Goal: Transaction & Acquisition: Purchase product/service

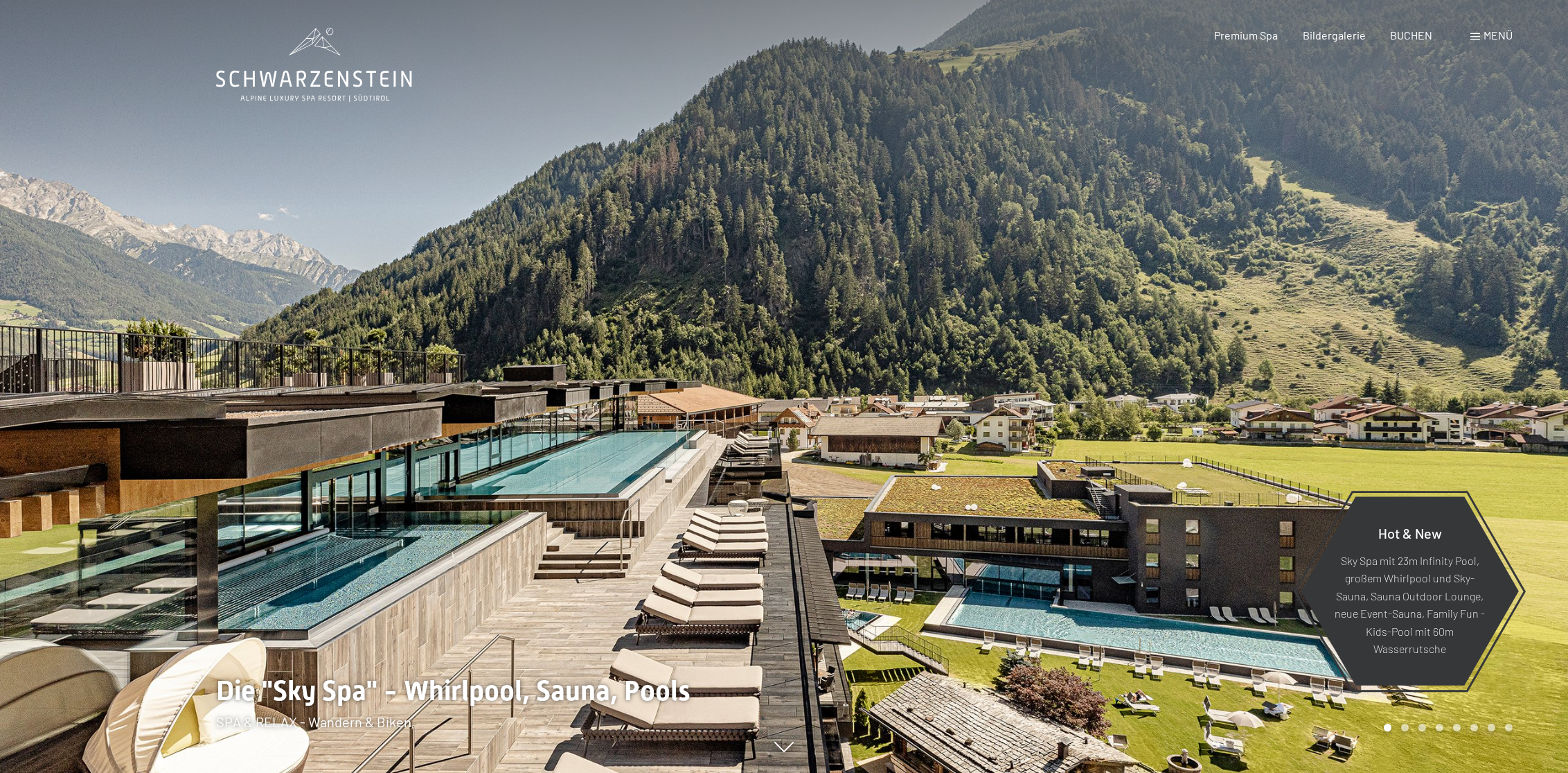
click at [1480, 38] on span at bounding box center [1475, 36] width 9 height 7
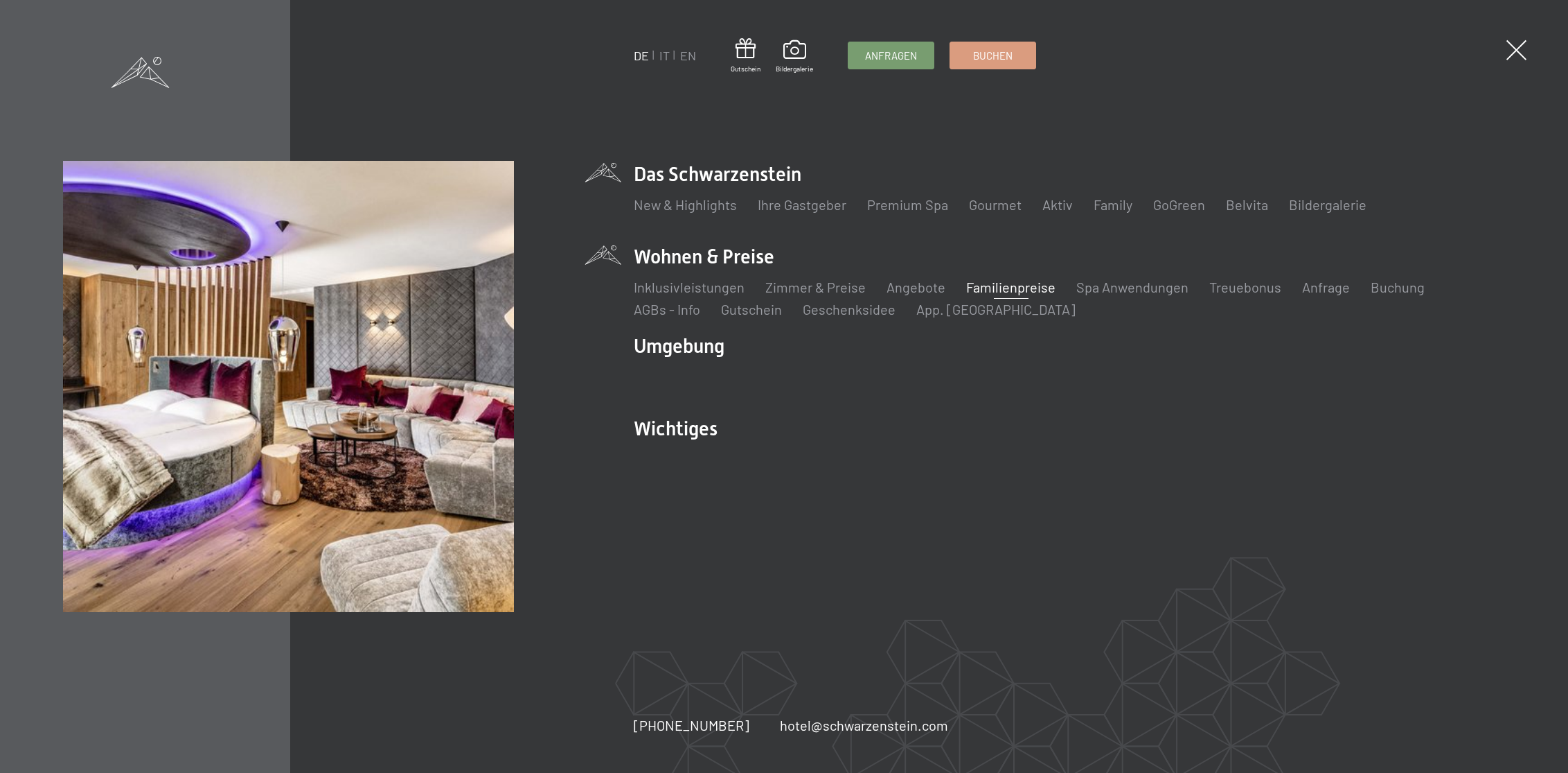
click at [1013, 290] on link "Familienpreise" at bounding box center [1011, 287] width 89 height 16
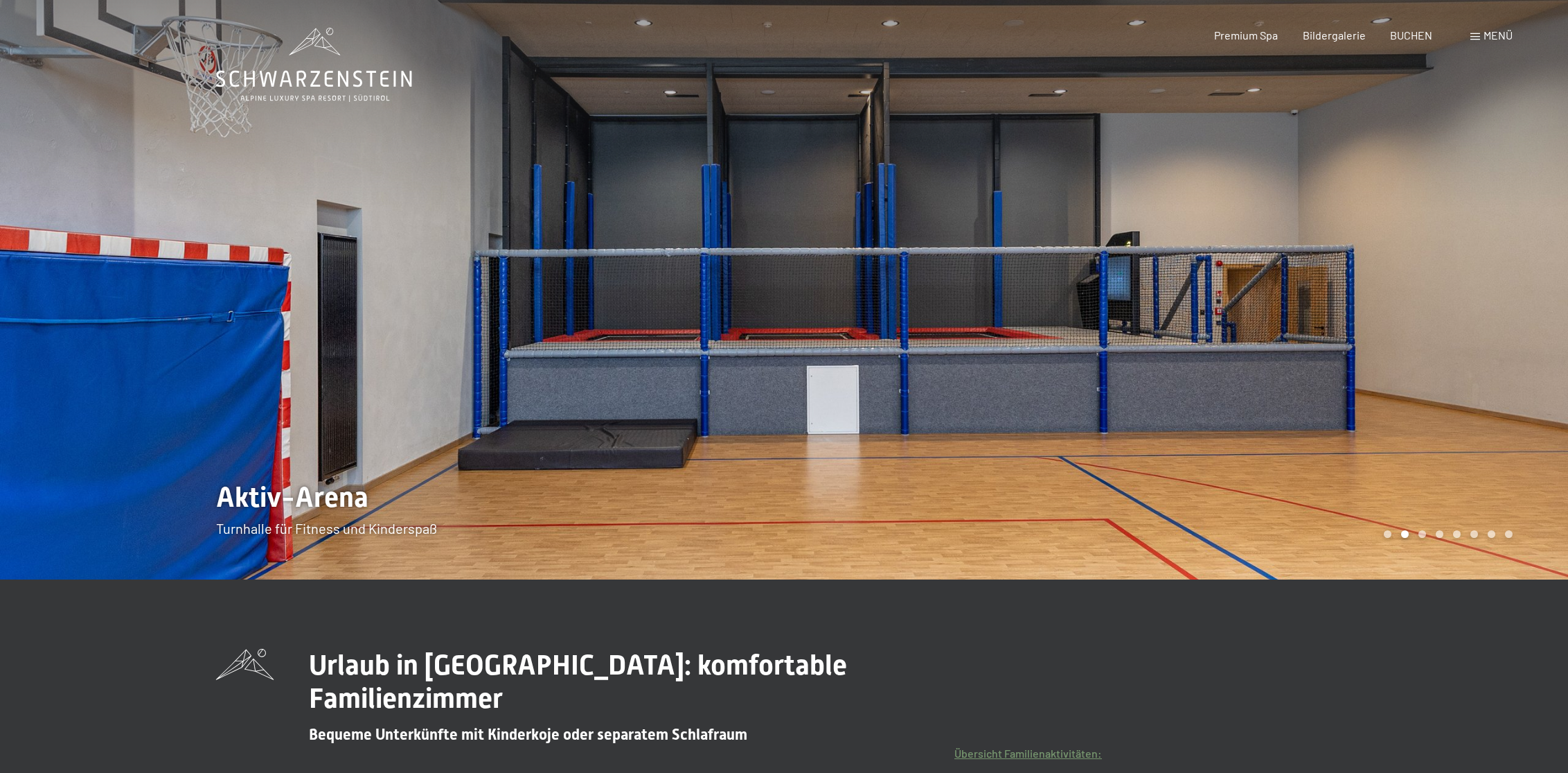
click at [1027, 295] on div at bounding box center [1177, 290] width 784 height 580
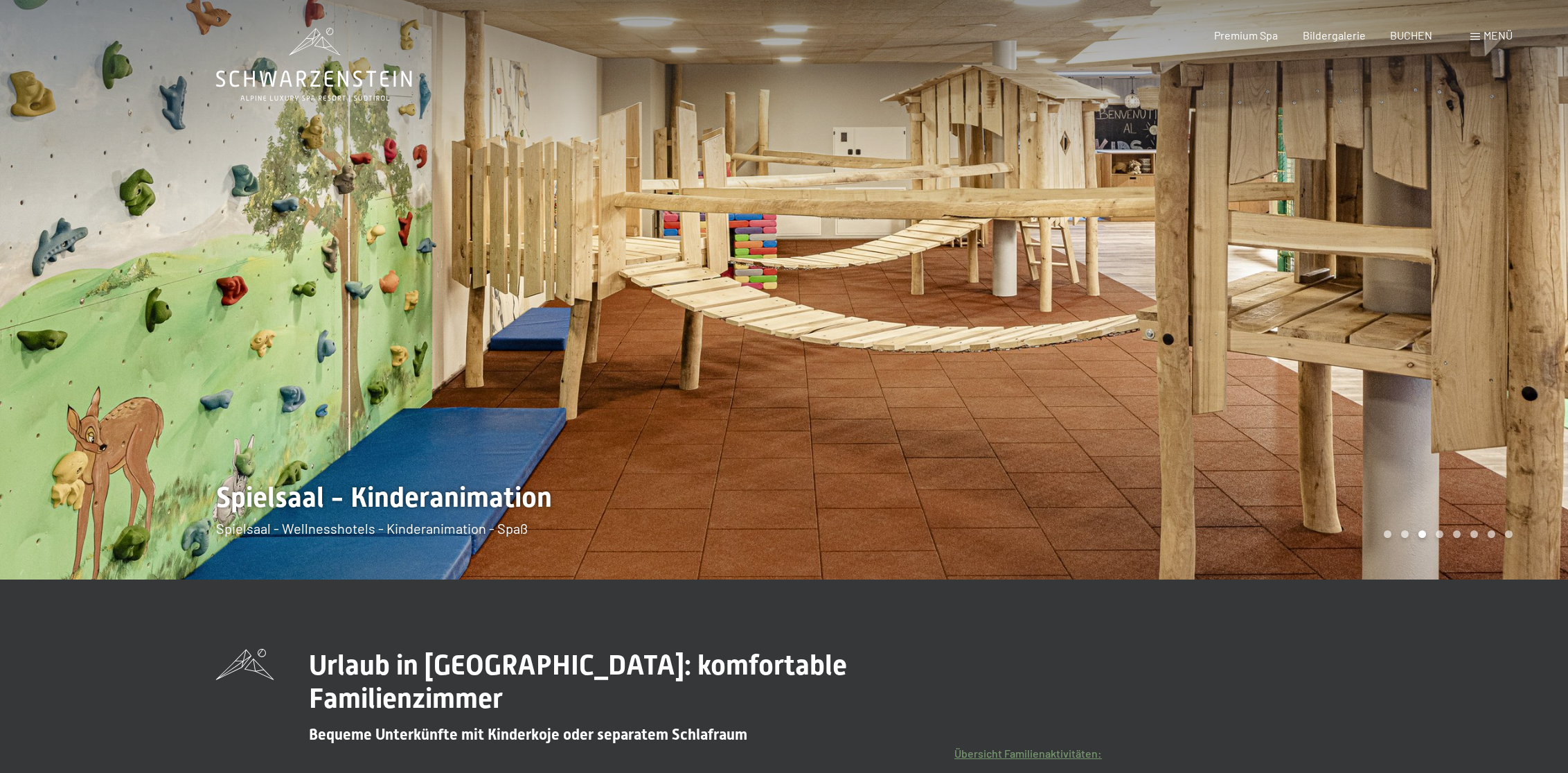
click at [1027, 295] on div at bounding box center [1177, 290] width 784 height 580
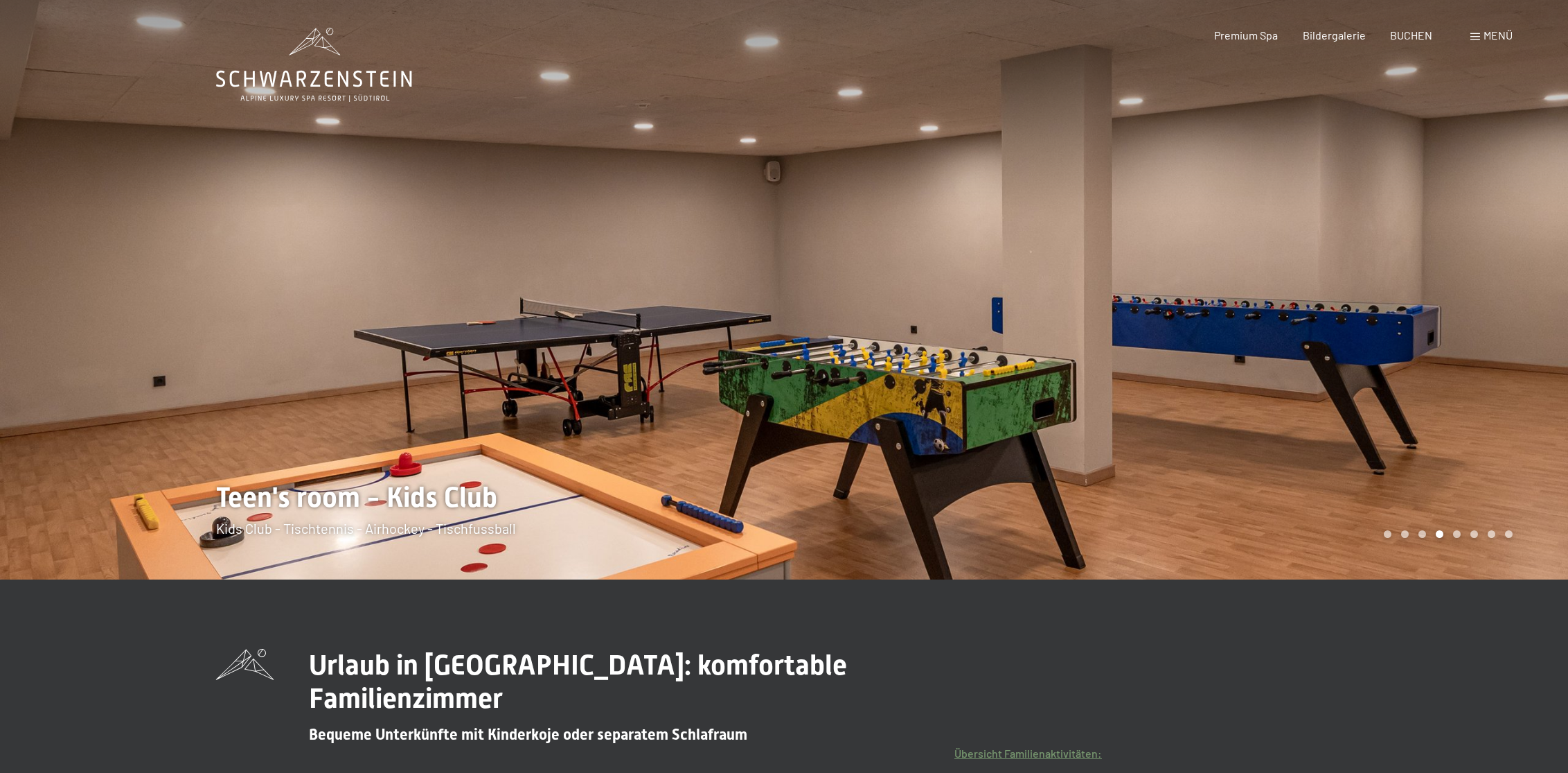
click at [1027, 295] on div at bounding box center [1177, 290] width 784 height 580
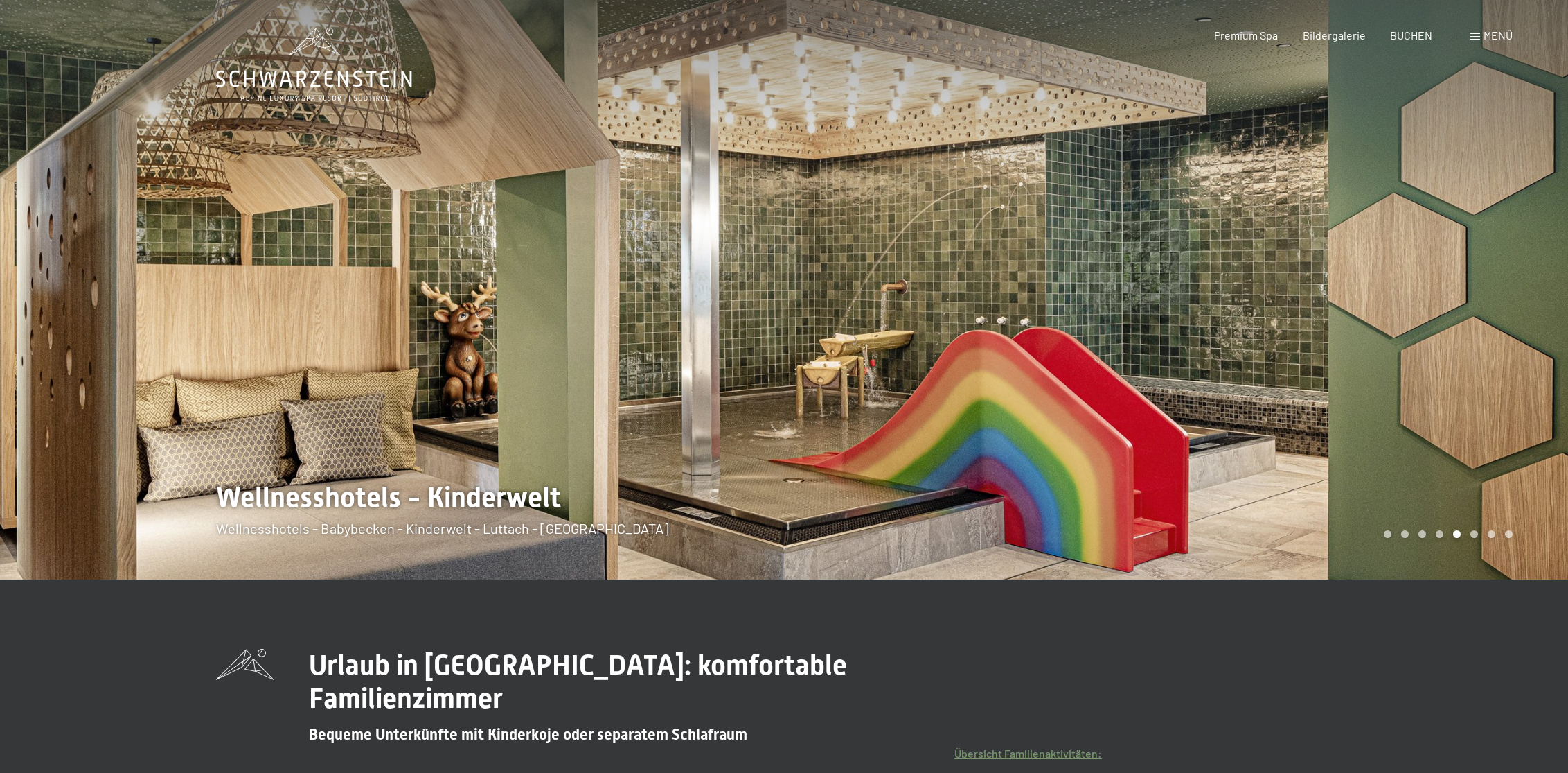
click at [1027, 295] on div at bounding box center [1177, 290] width 784 height 580
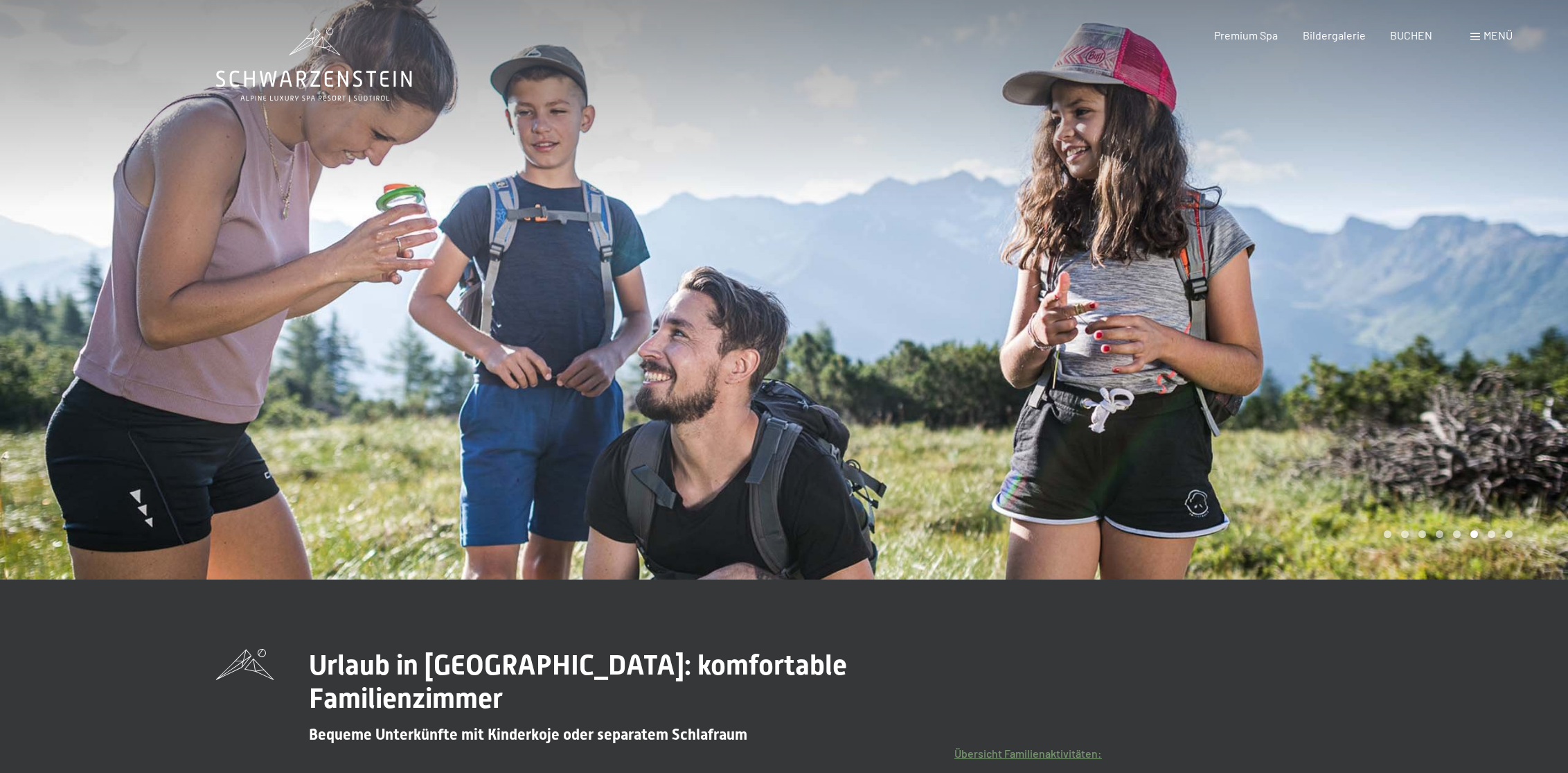
click at [1027, 295] on div at bounding box center [1177, 290] width 784 height 580
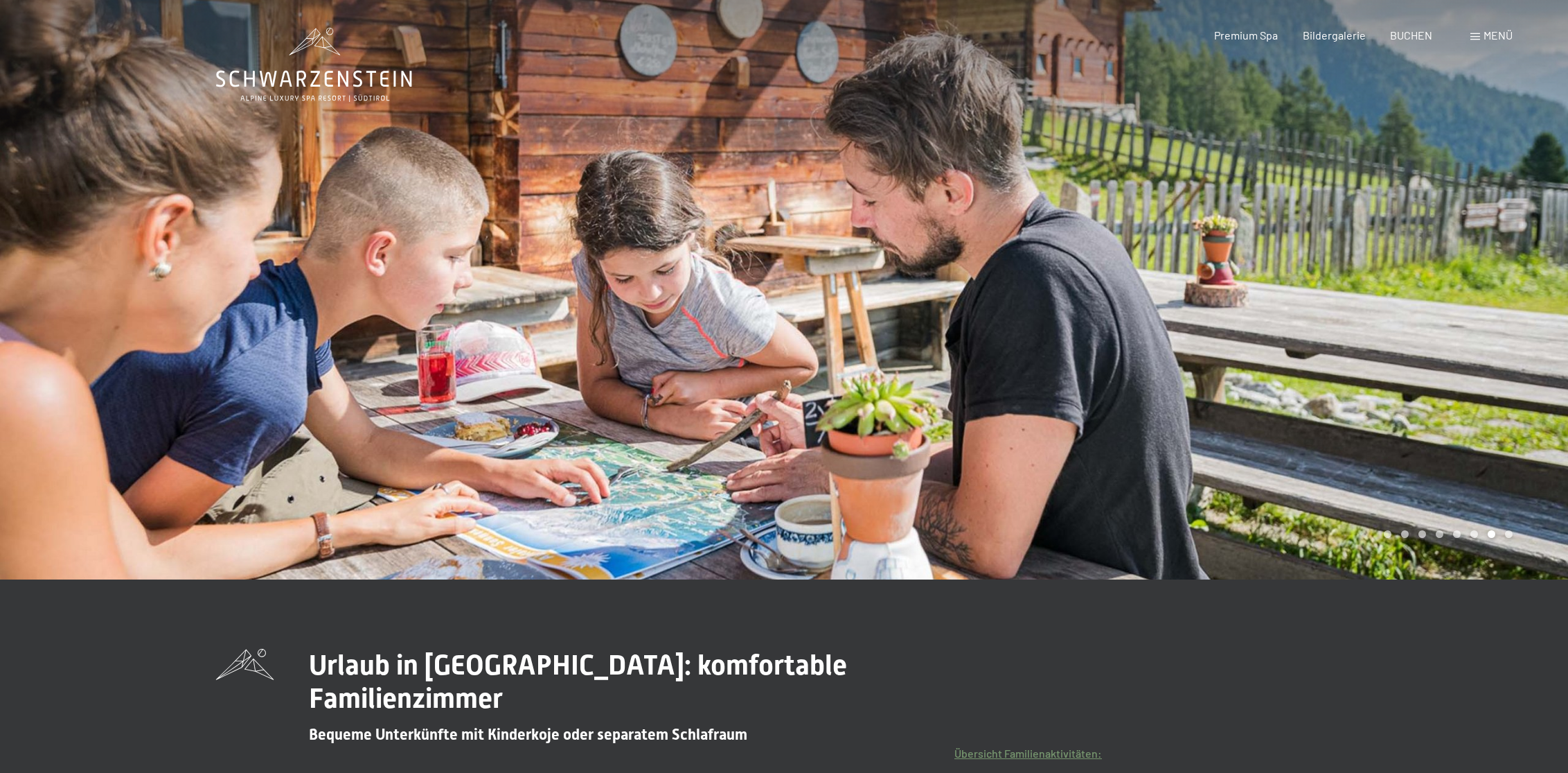
click at [1027, 295] on div at bounding box center [1177, 290] width 784 height 580
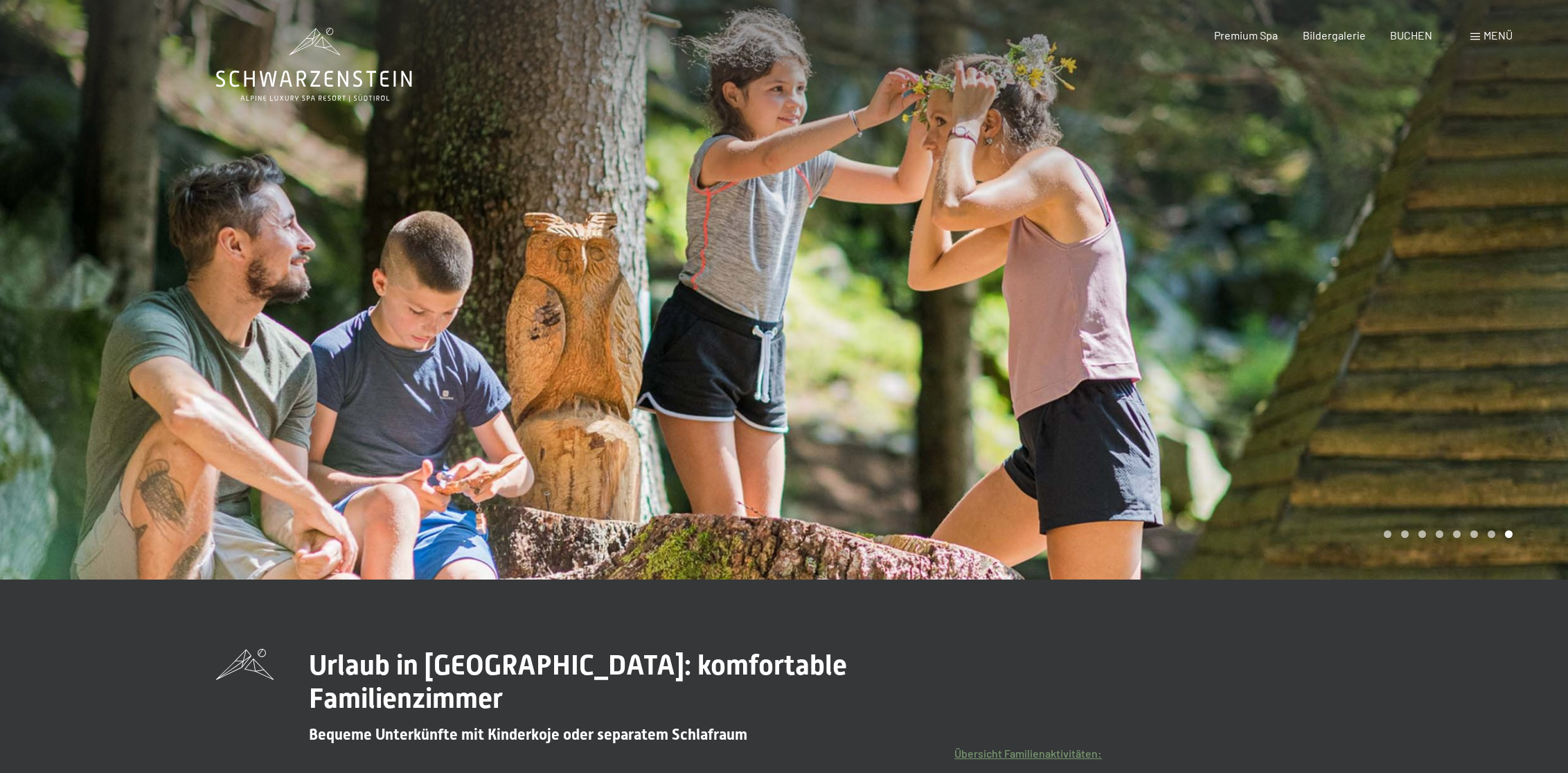
click at [1027, 295] on div at bounding box center [1177, 290] width 784 height 580
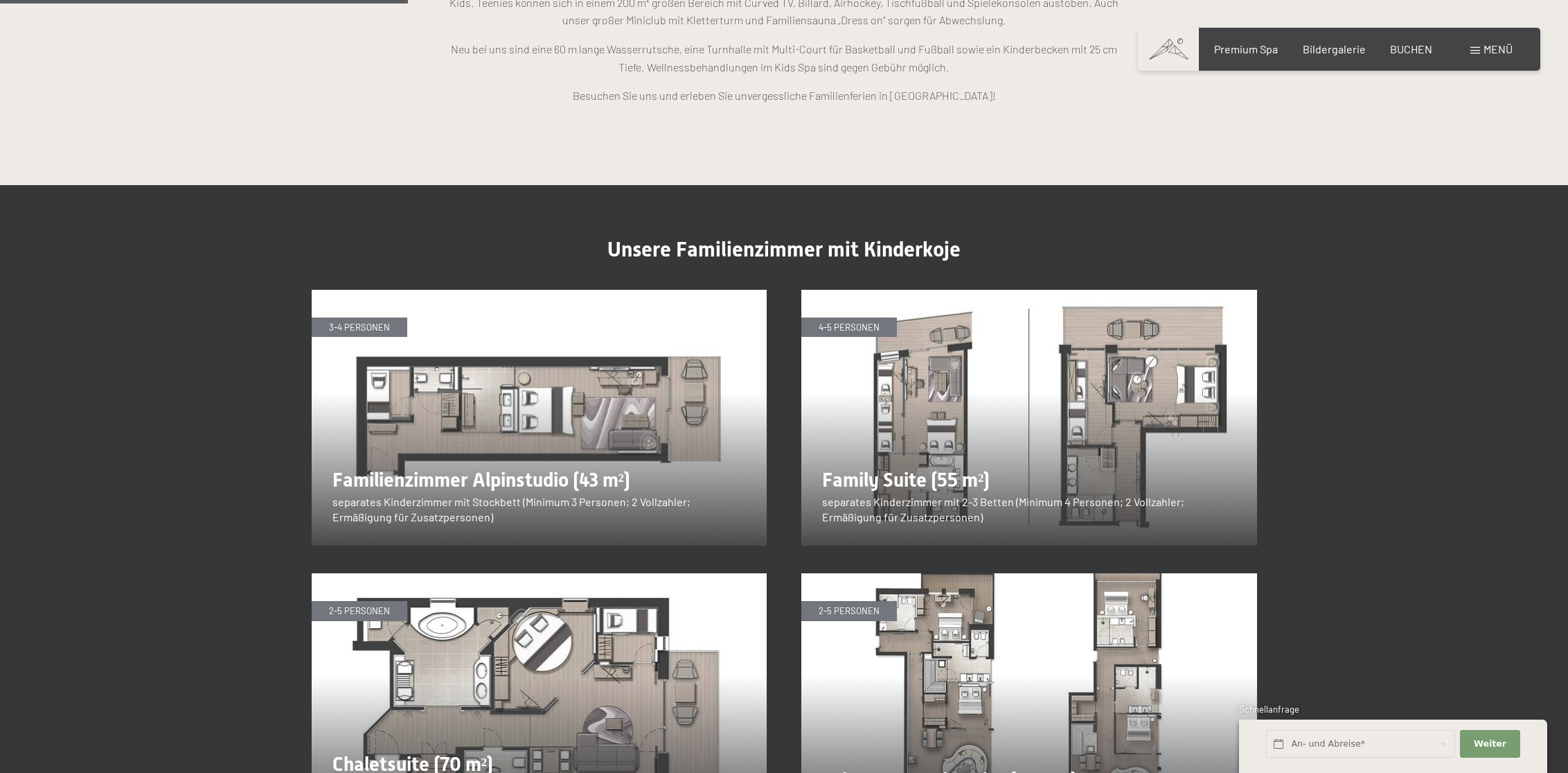
scroll to position [1602, 0]
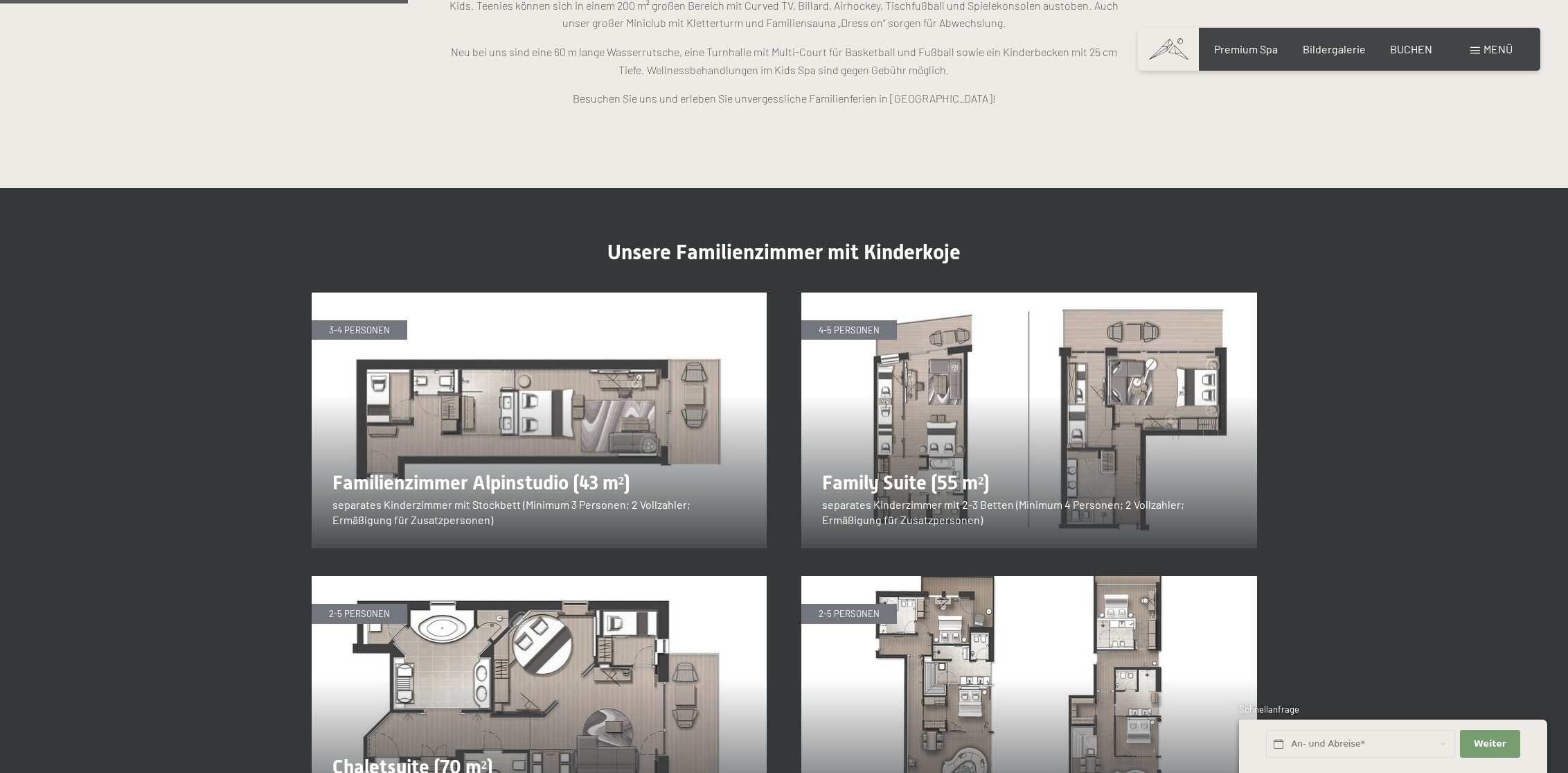
click at [956, 372] on img at bounding box center [1029, 420] width 456 height 256
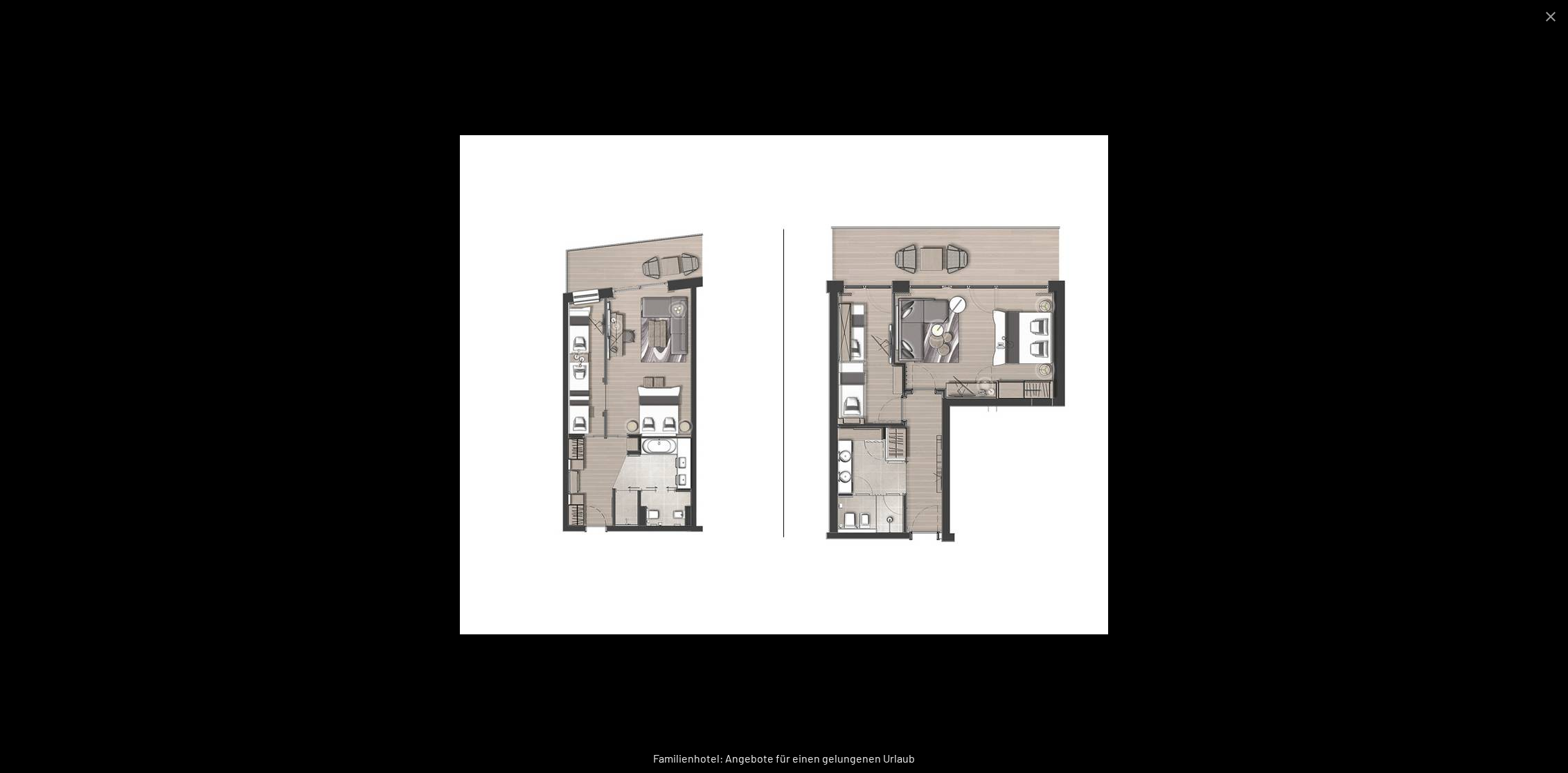
click at [1238, 186] on div at bounding box center [784, 386] width 1568 height 773
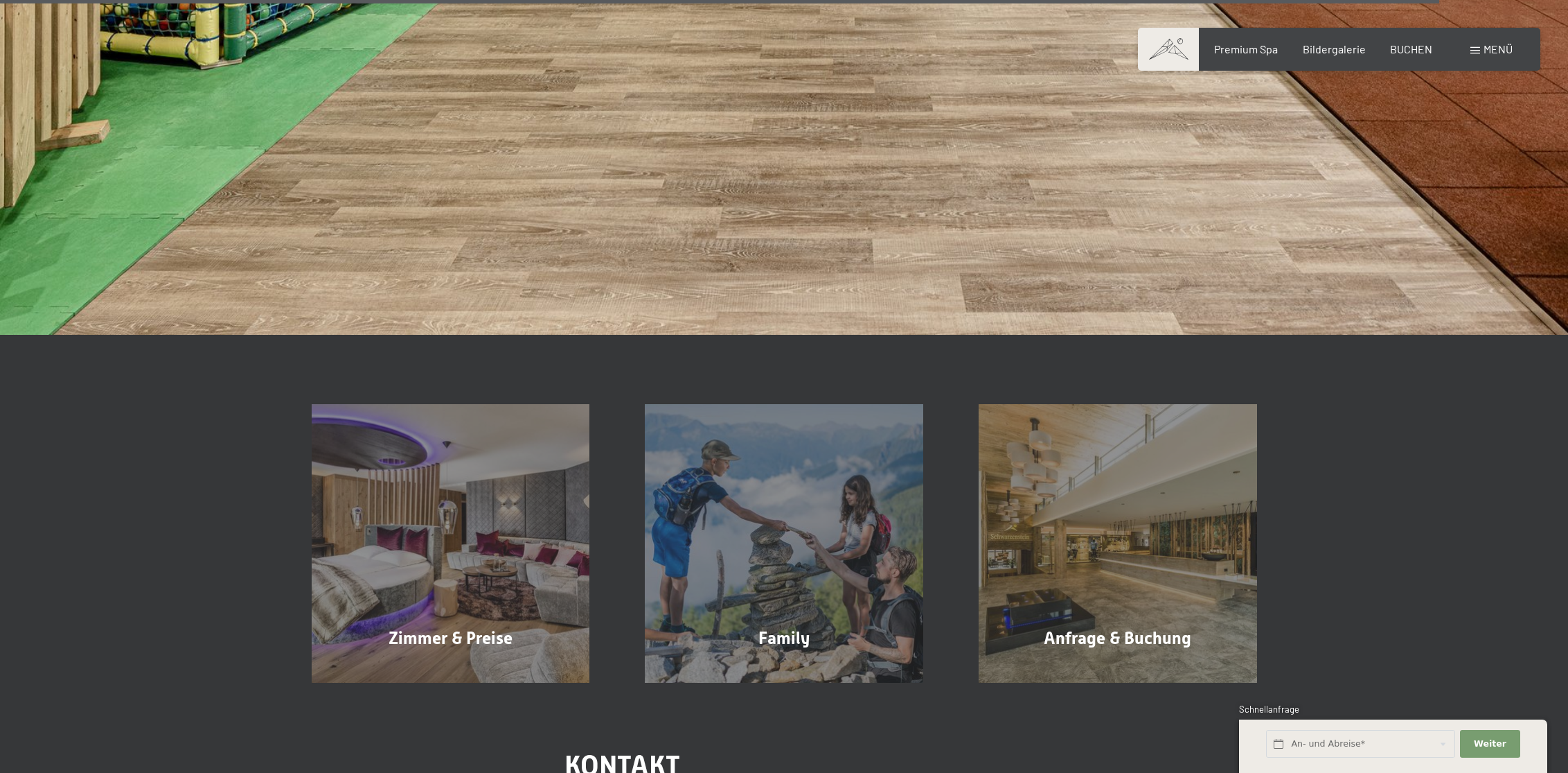
scroll to position [5742, 0]
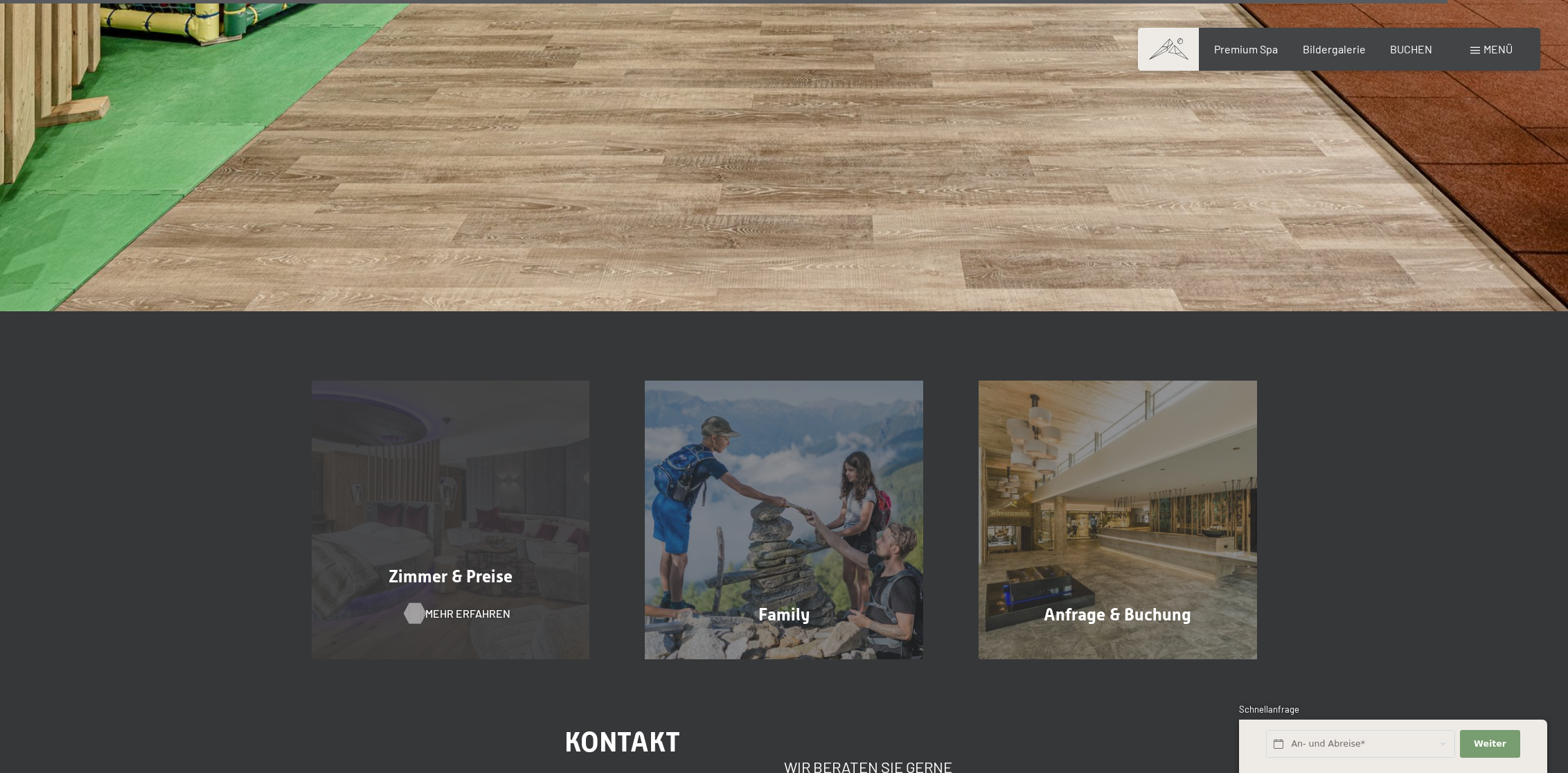
click at [413, 602] on div at bounding box center [414, 612] width 12 height 21
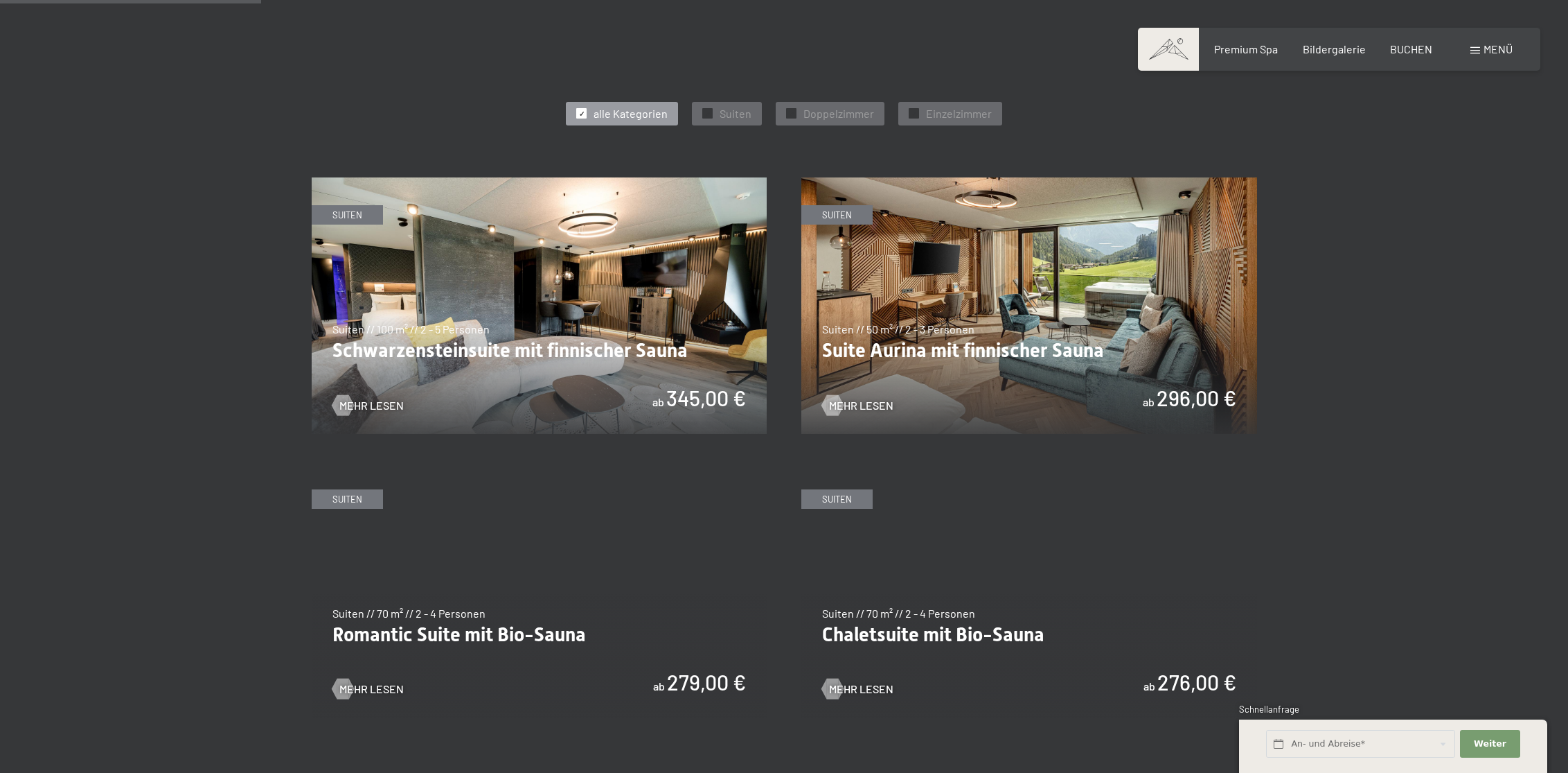
scroll to position [747, 0]
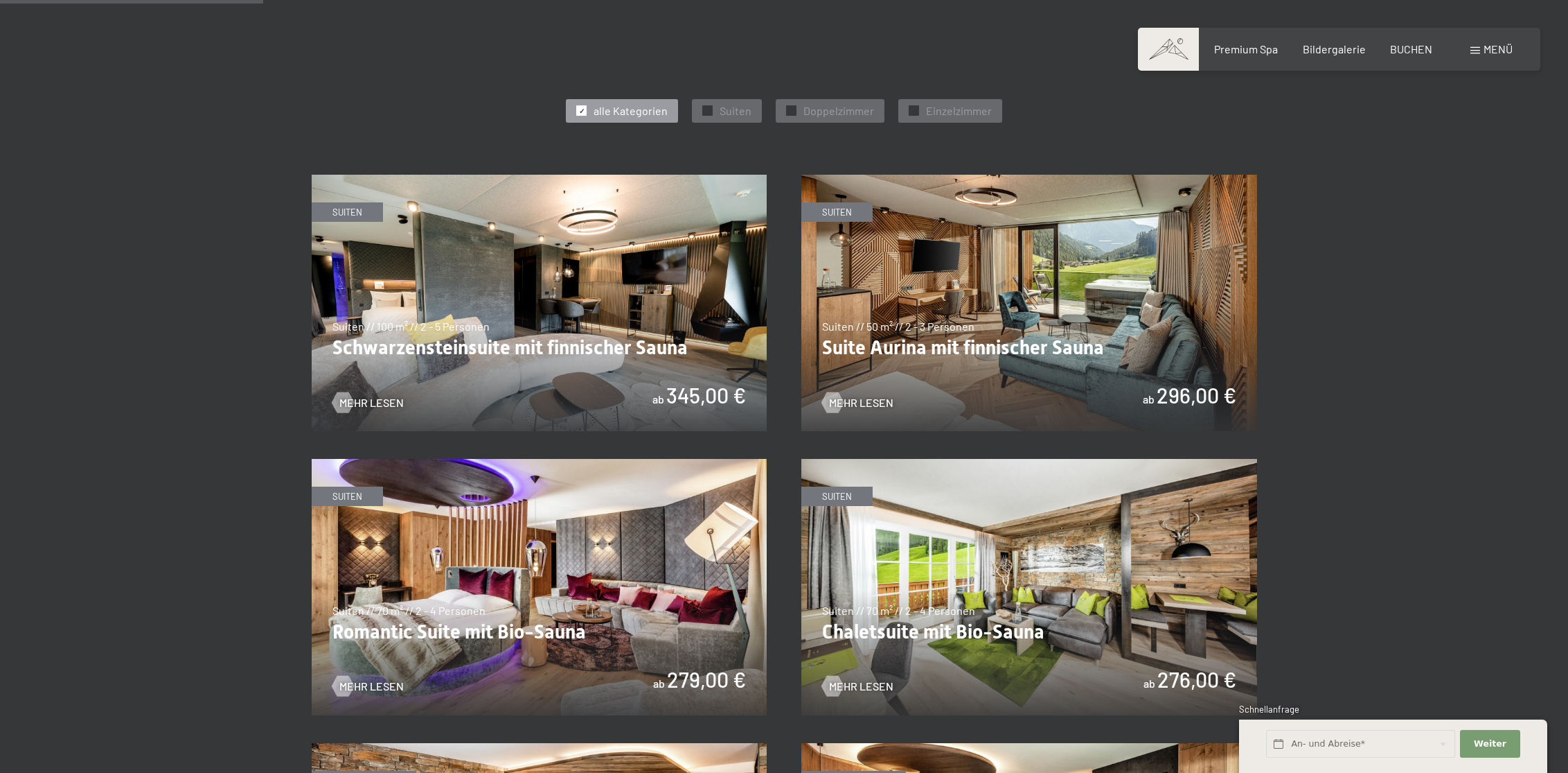
click at [476, 305] on img at bounding box center [539, 302] width 456 height 256
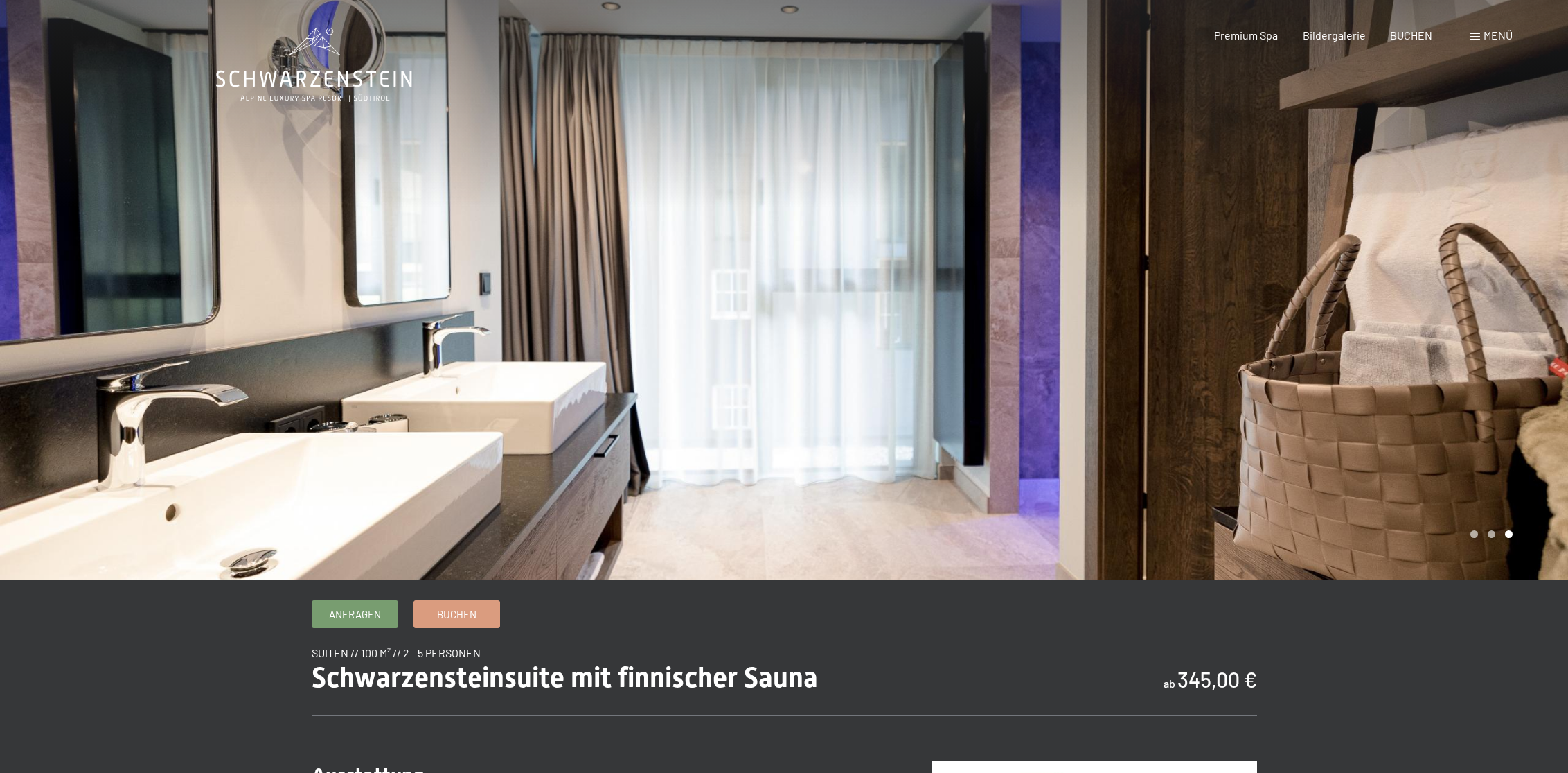
click at [1419, 325] on div at bounding box center [1177, 290] width 784 height 580
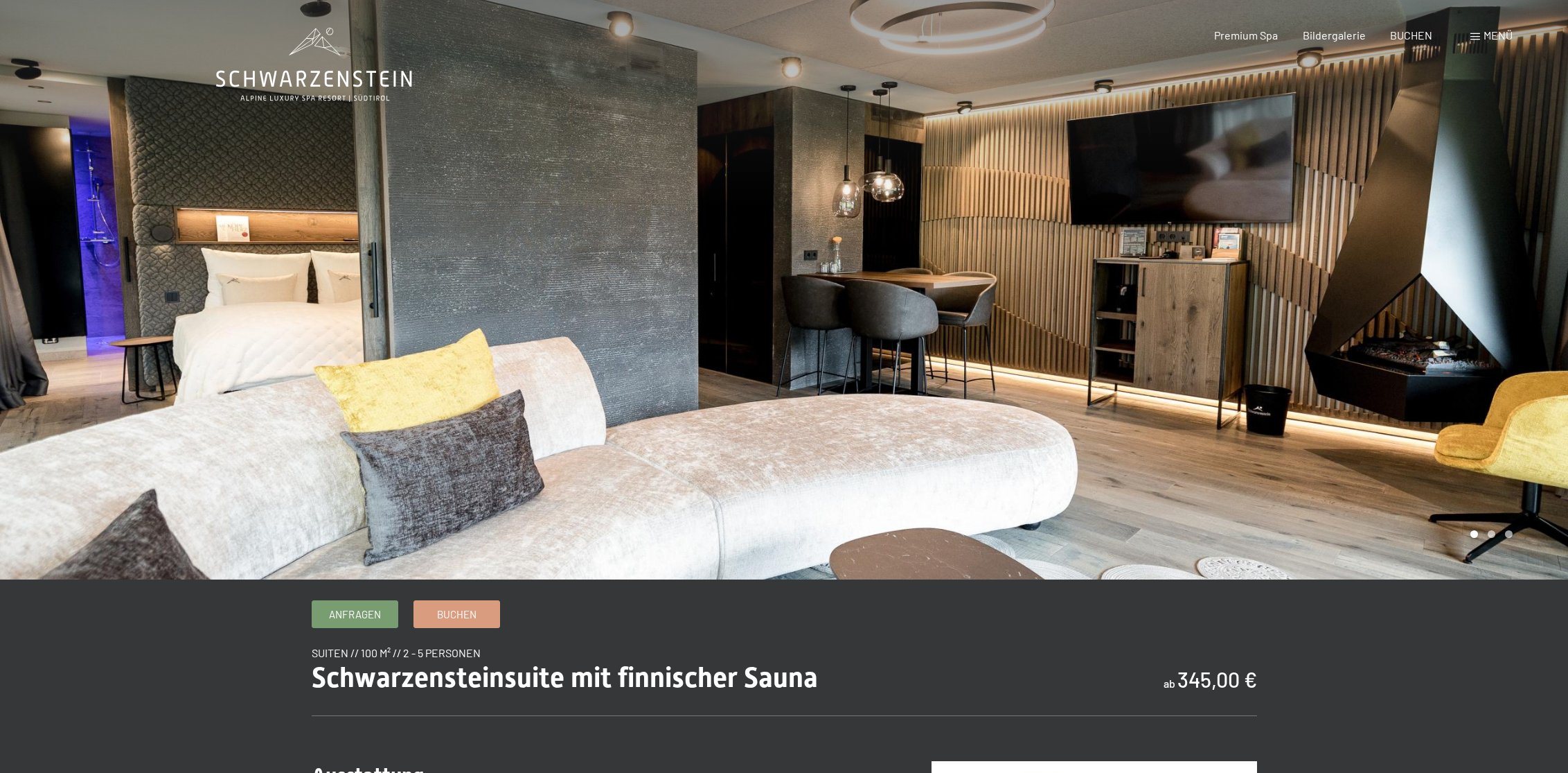
click at [1419, 325] on div at bounding box center [1177, 290] width 784 height 580
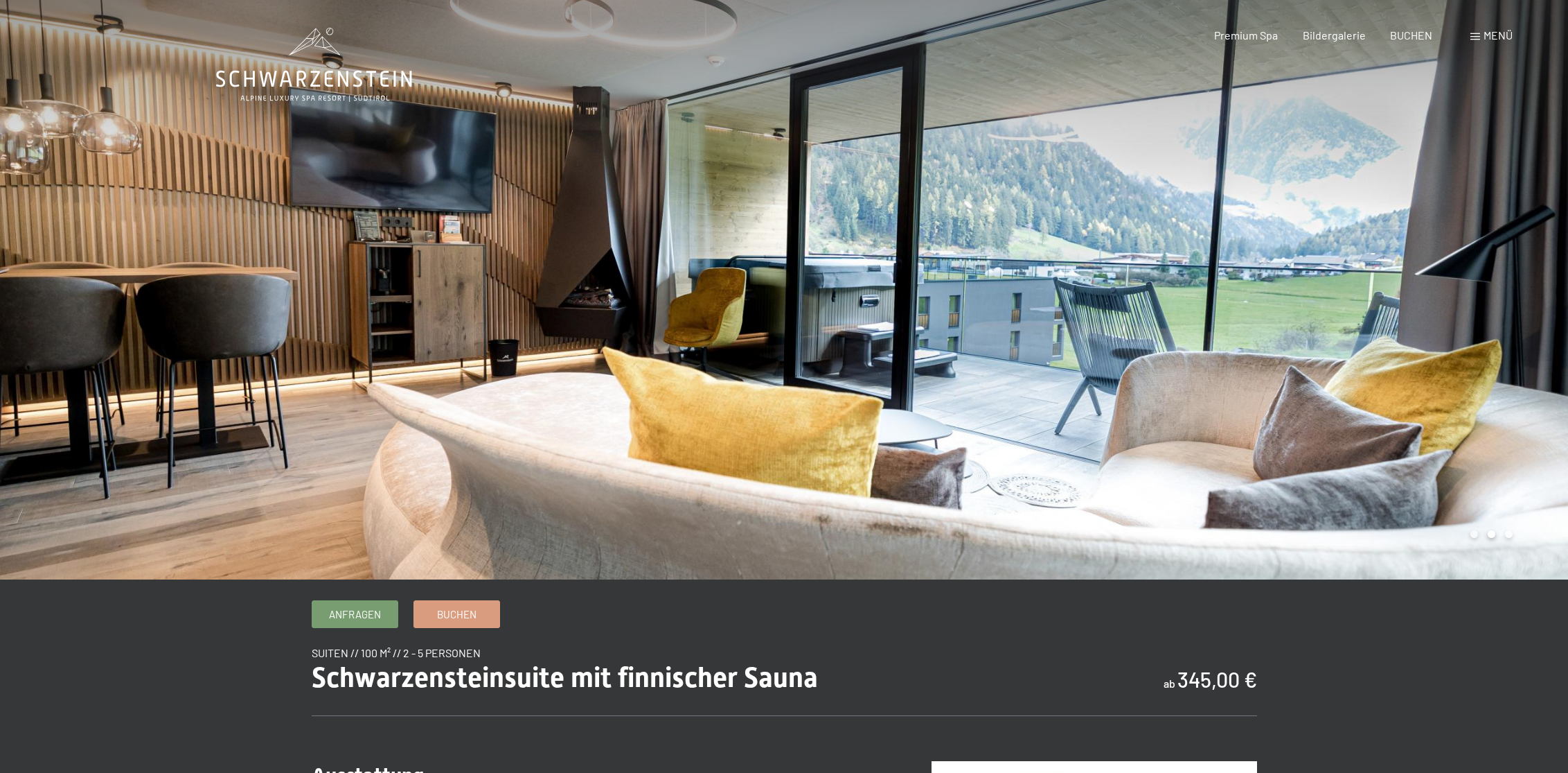
click at [1419, 325] on div at bounding box center [1177, 290] width 784 height 580
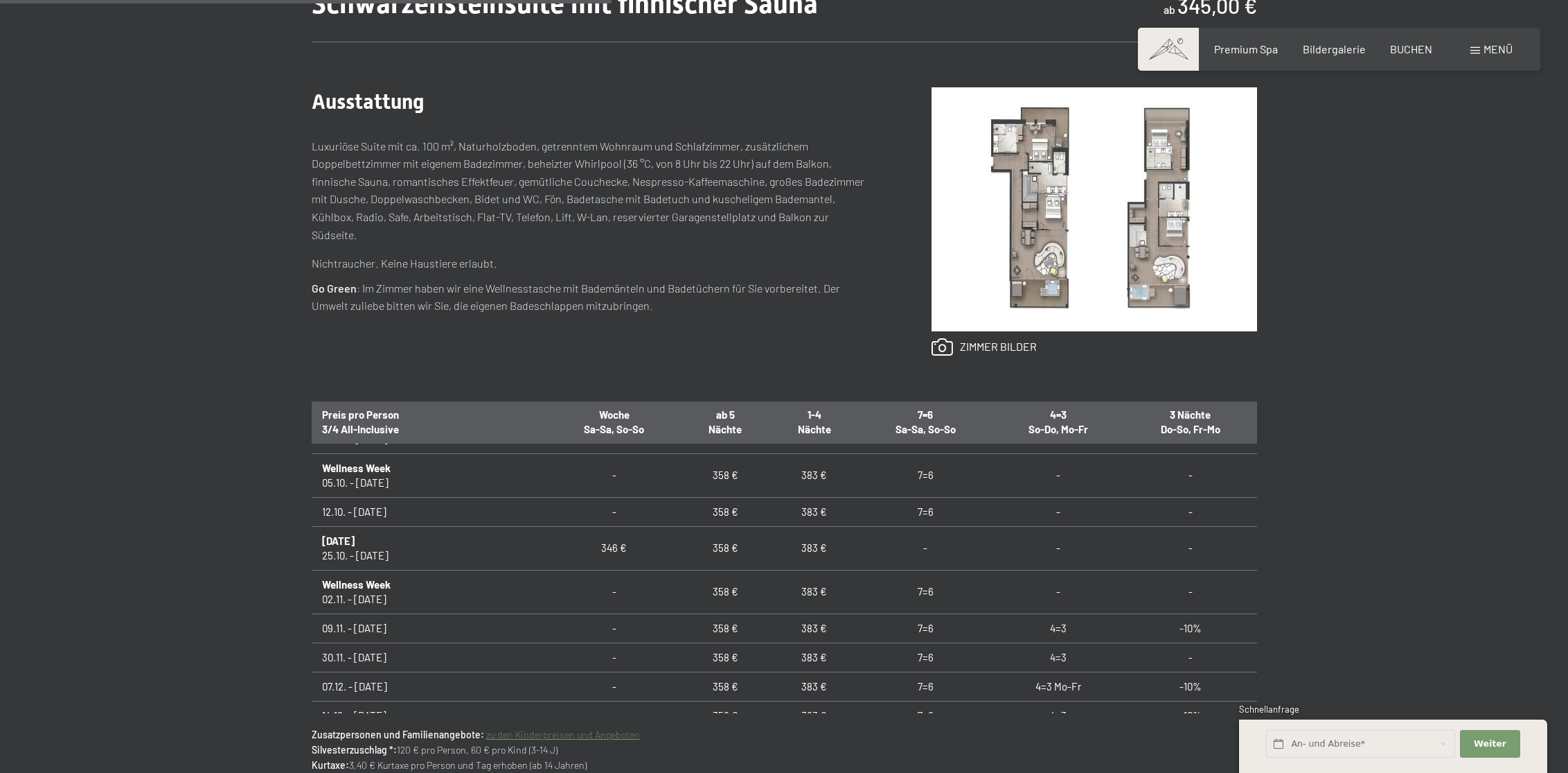
scroll to position [41, 0]
drag, startPoint x: 761, startPoint y: 626, endPoint x: 797, endPoint y: 627, distance: 36.0
click at [797, 627] on td "383 €" at bounding box center [813, 622] width 88 height 29
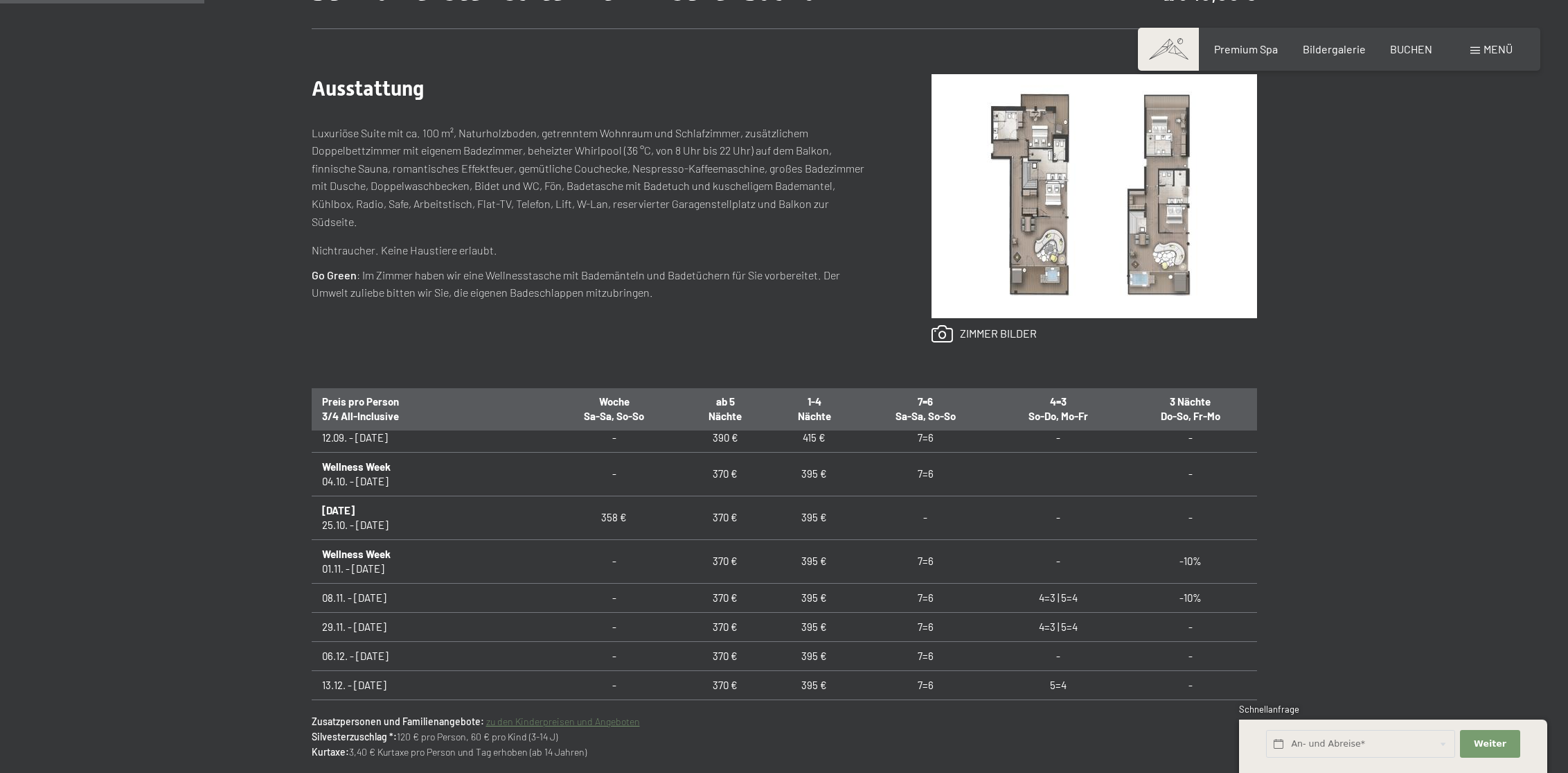
scroll to position [0, 0]
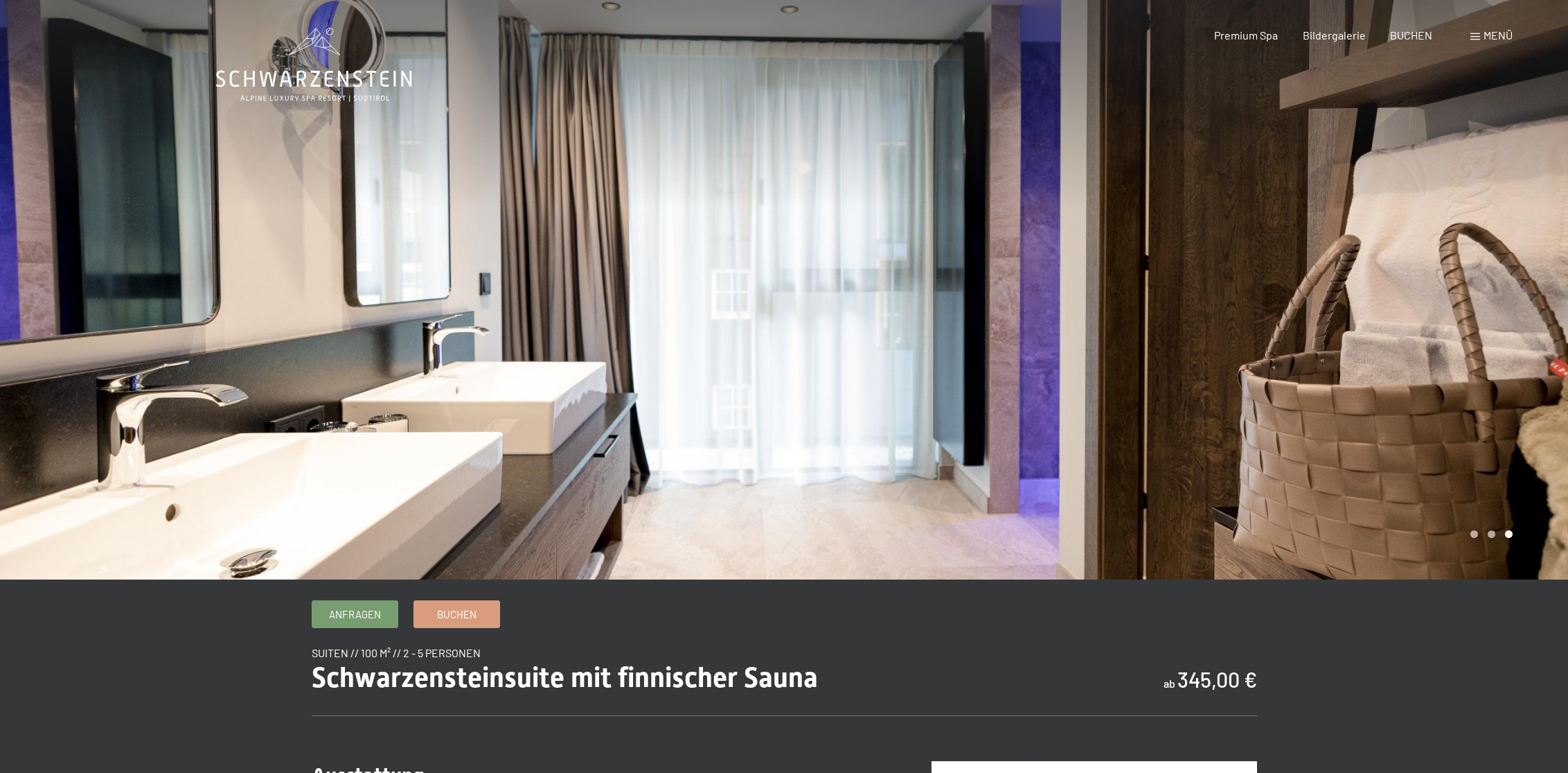
click at [1256, 329] on div at bounding box center [1177, 290] width 784 height 580
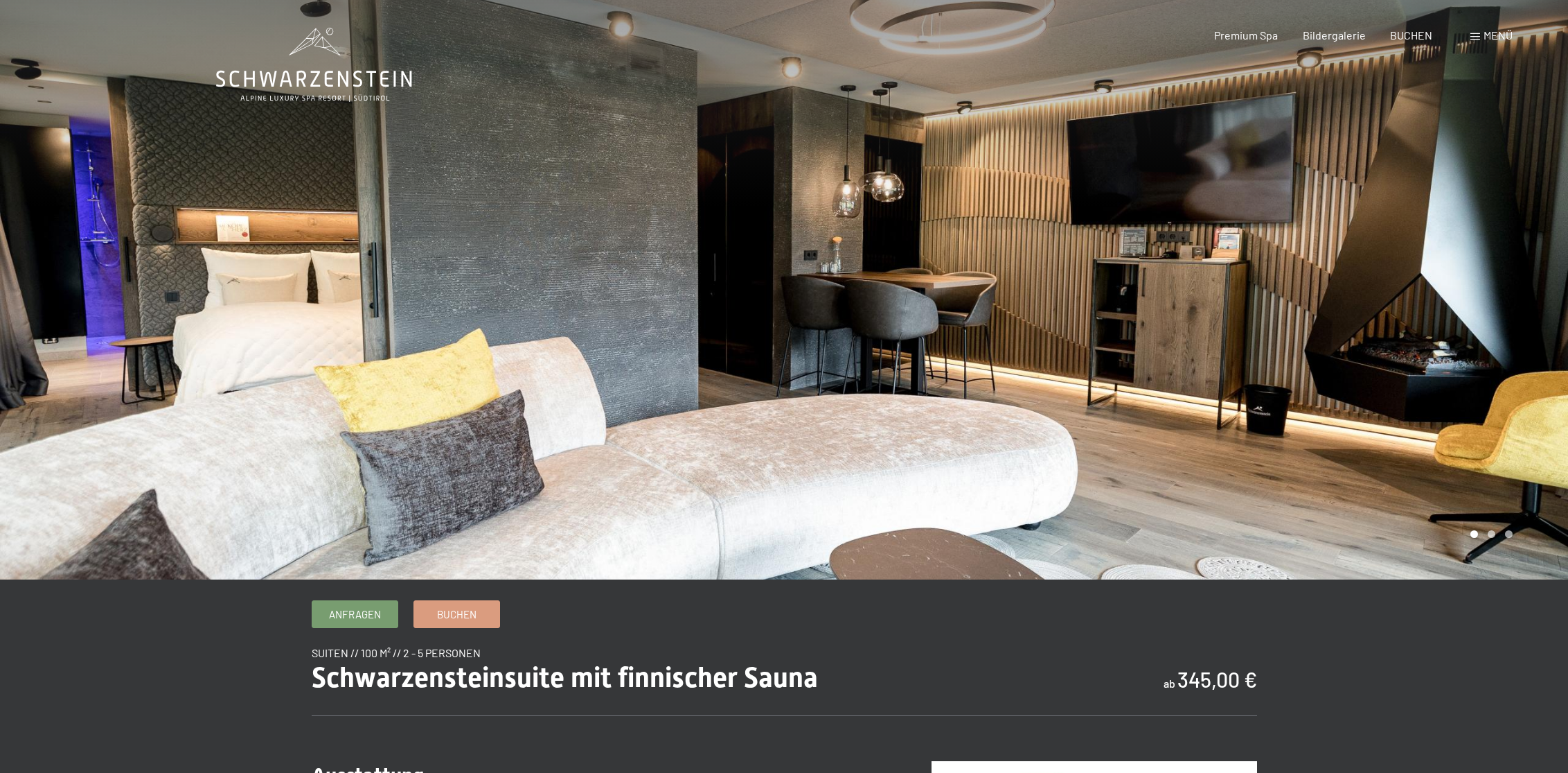
click at [1256, 329] on div at bounding box center [1177, 290] width 784 height 580
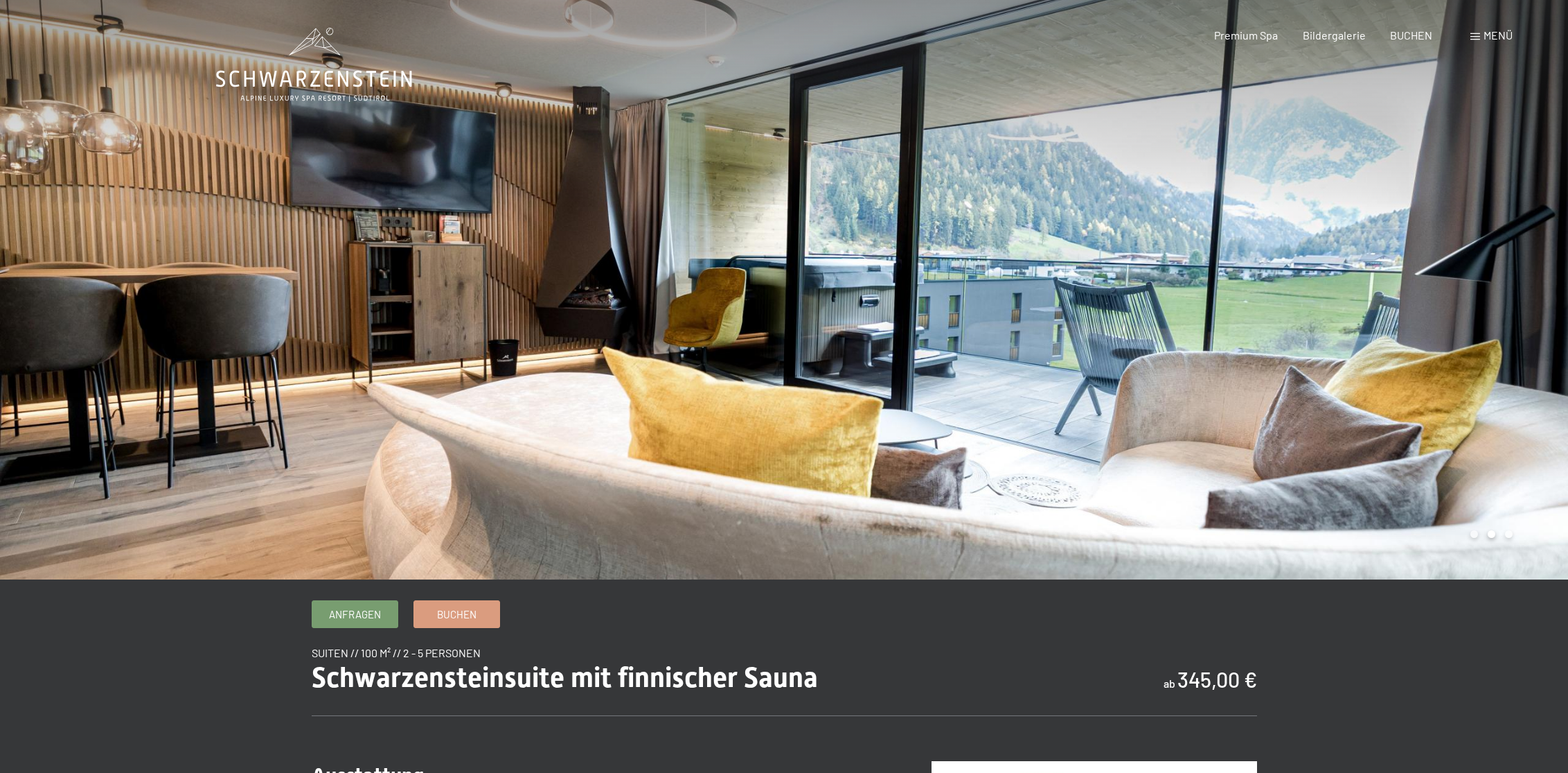
click at [1256, 329] on div at bounding box center [1177, 290] width 784 height 580
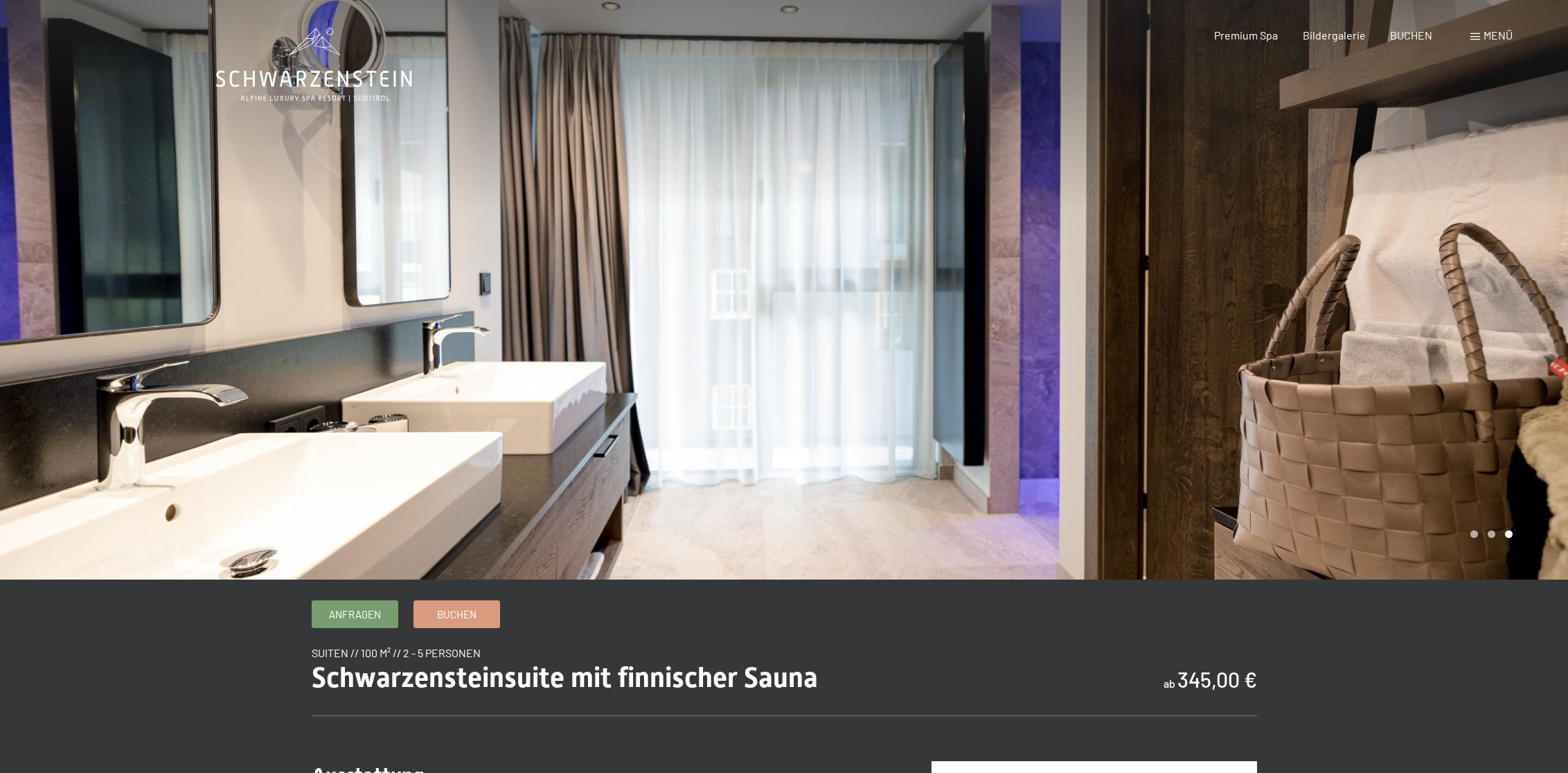
click at [1256, 329] on div at bounding box center [1177, 290] width 784 height 580
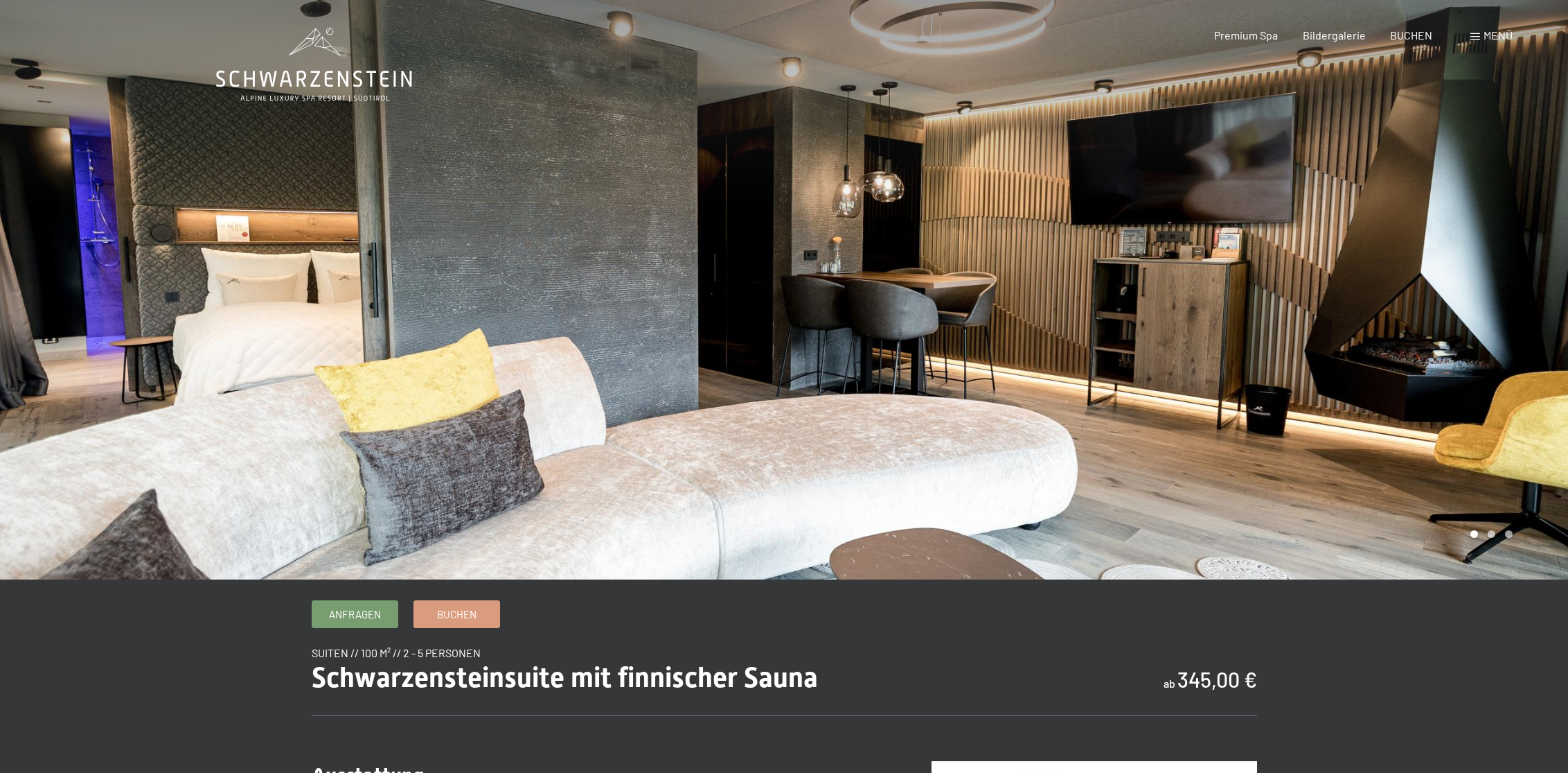
click at [1256, 329] on div at bounding box center [1177, 290] width 784 height 580
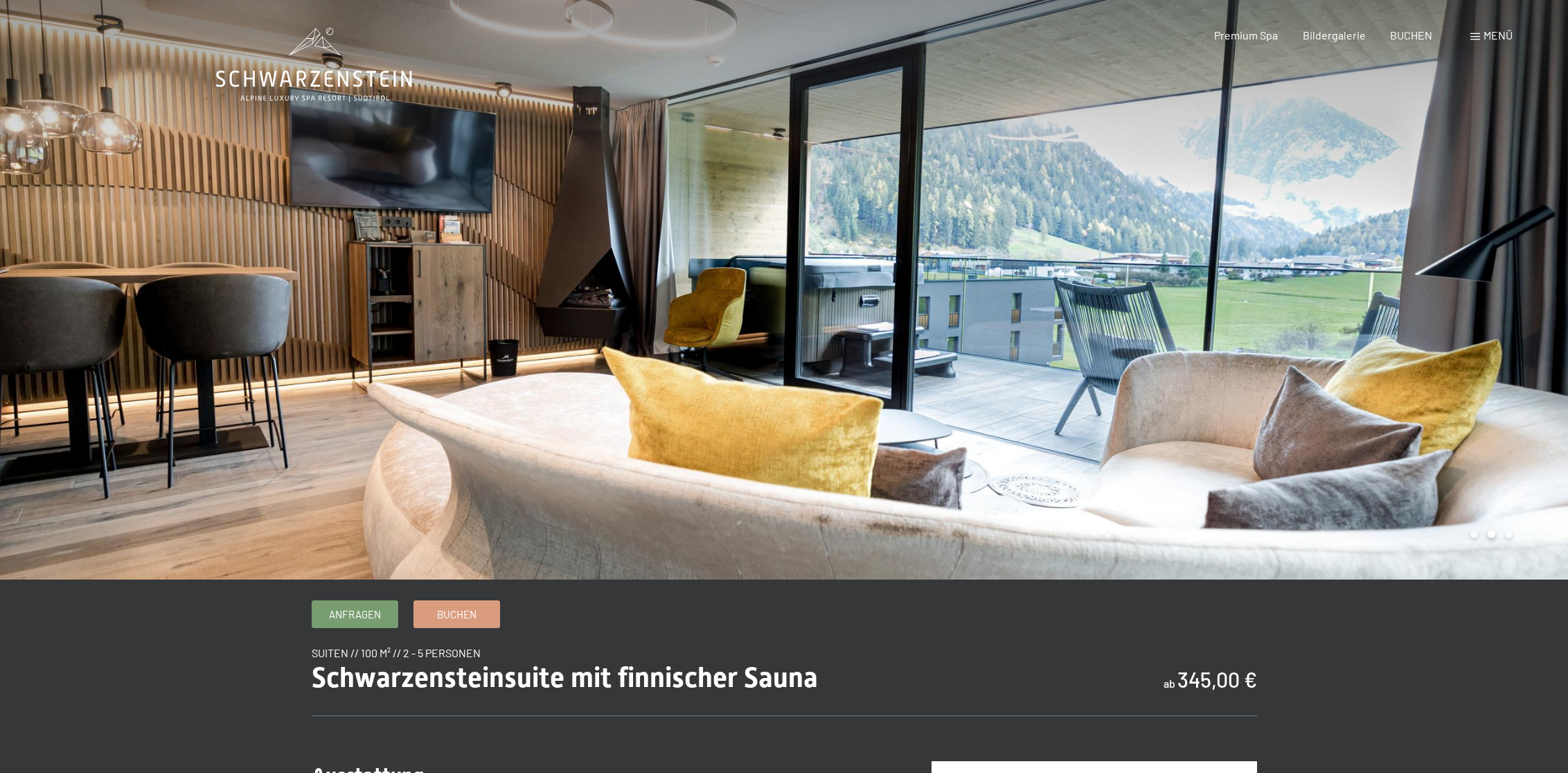
click at [1256, 329] on div at bounding box center [1177, 290] width 784 height 580
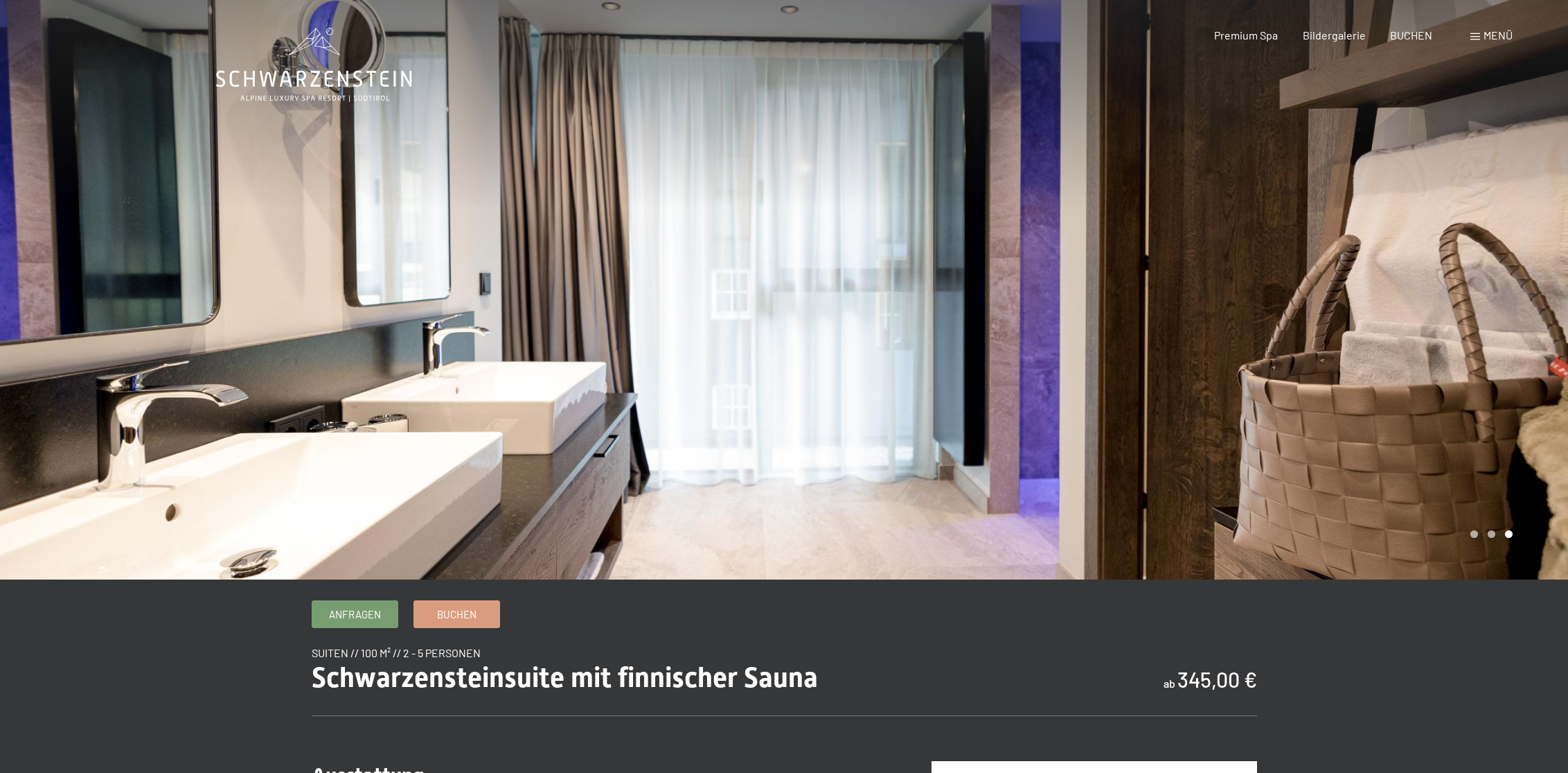
click at [1256, 329] on div at bounding box center [1177, 290] width 784 height 580
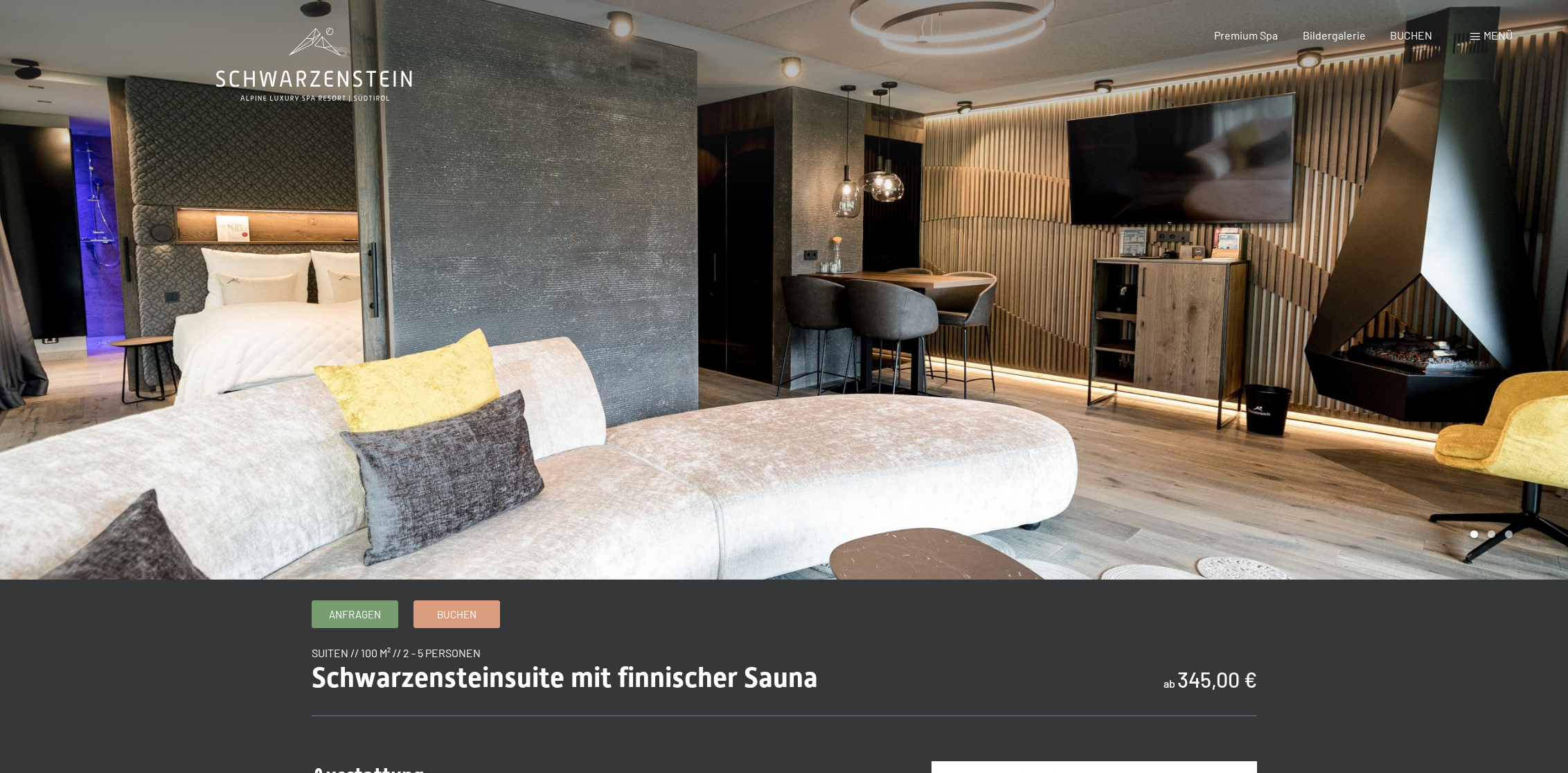
click at [1256, 329] on div at bounding box center [1177, 290] width 784 height 580
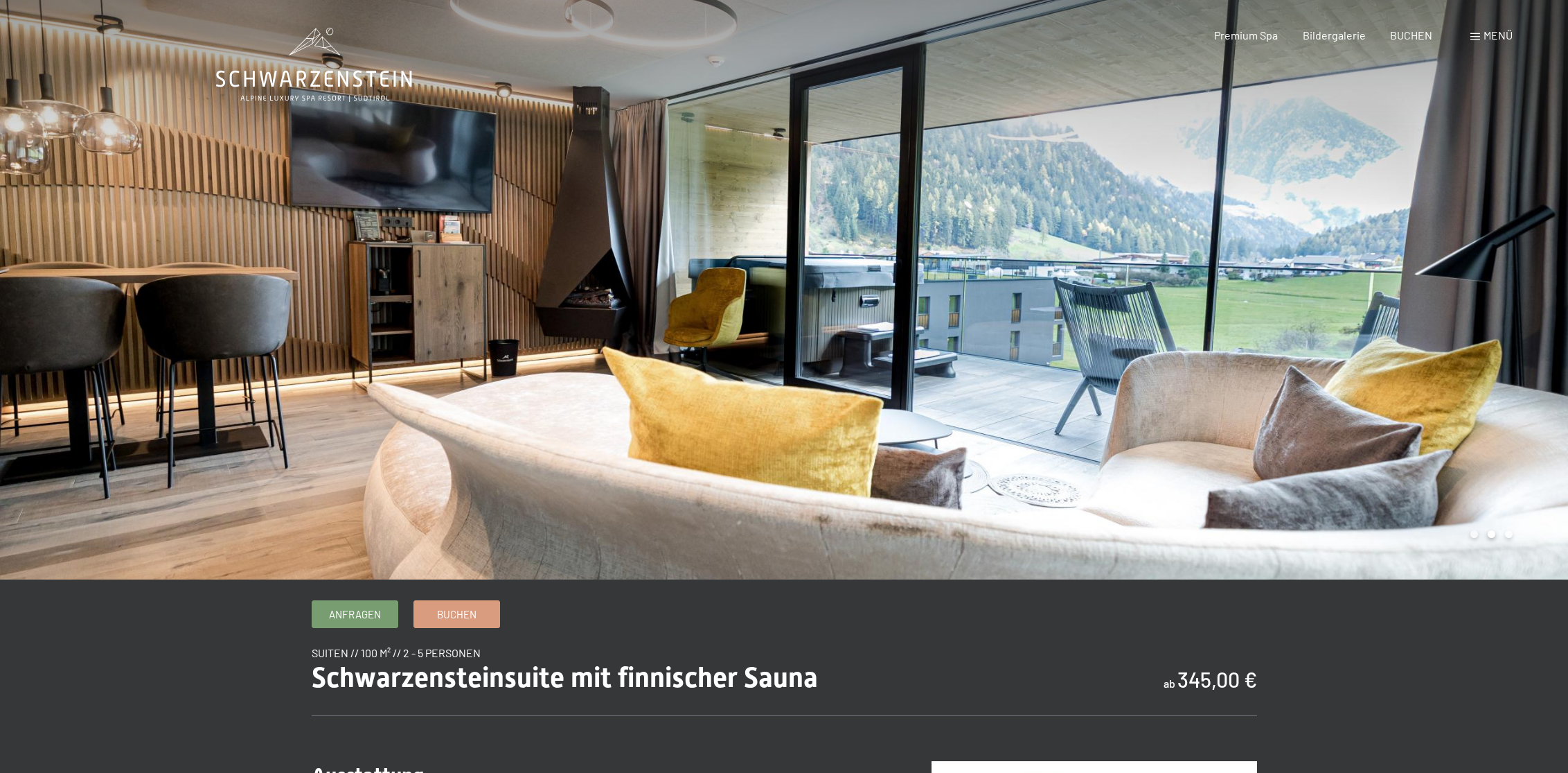
click at [1256, 329] on div at bounding box center [1177, 290] width 784 height 580
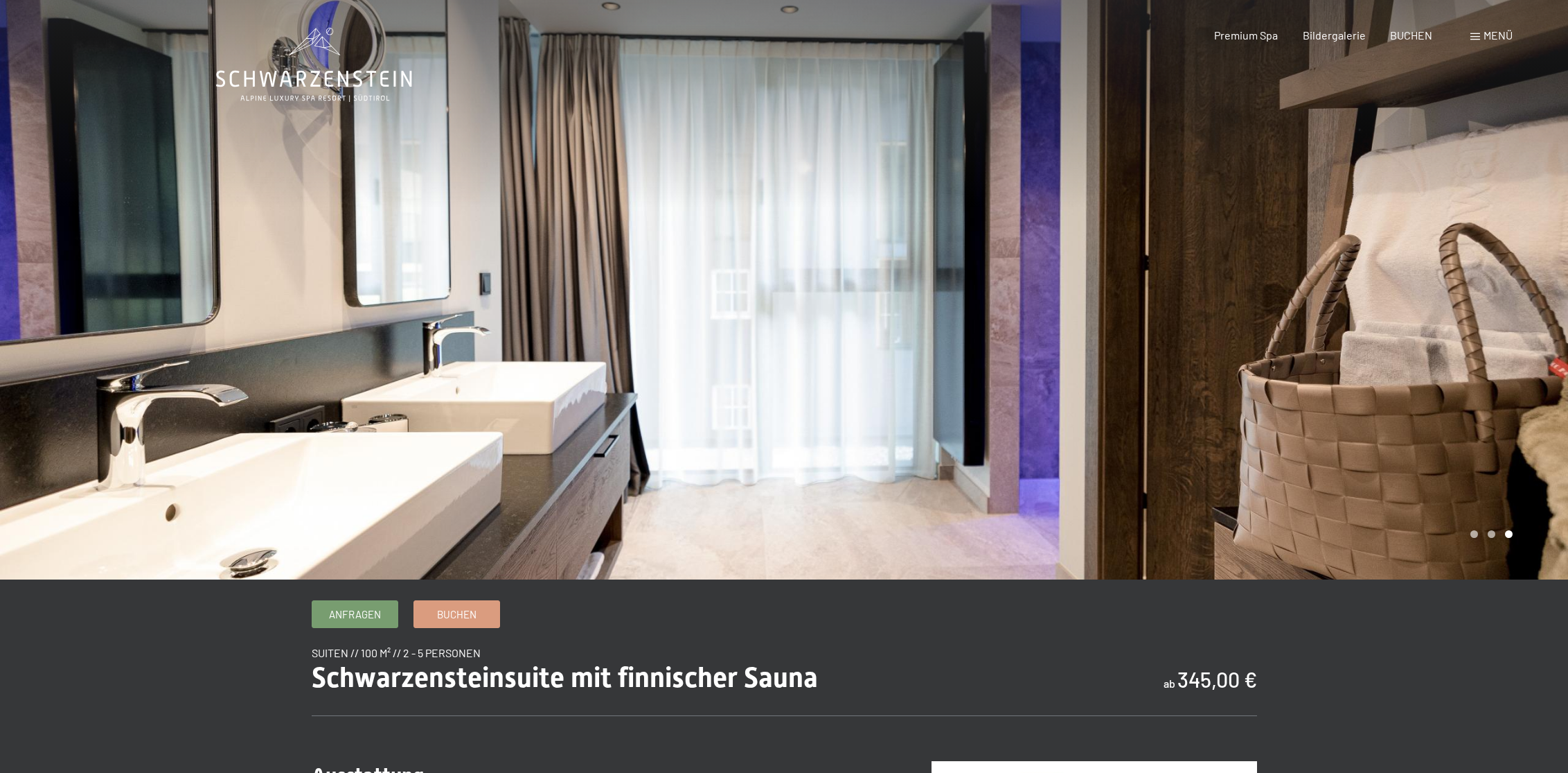
click at [1256, 329] on div at bounding box center [1177, 290] width 784 height 580
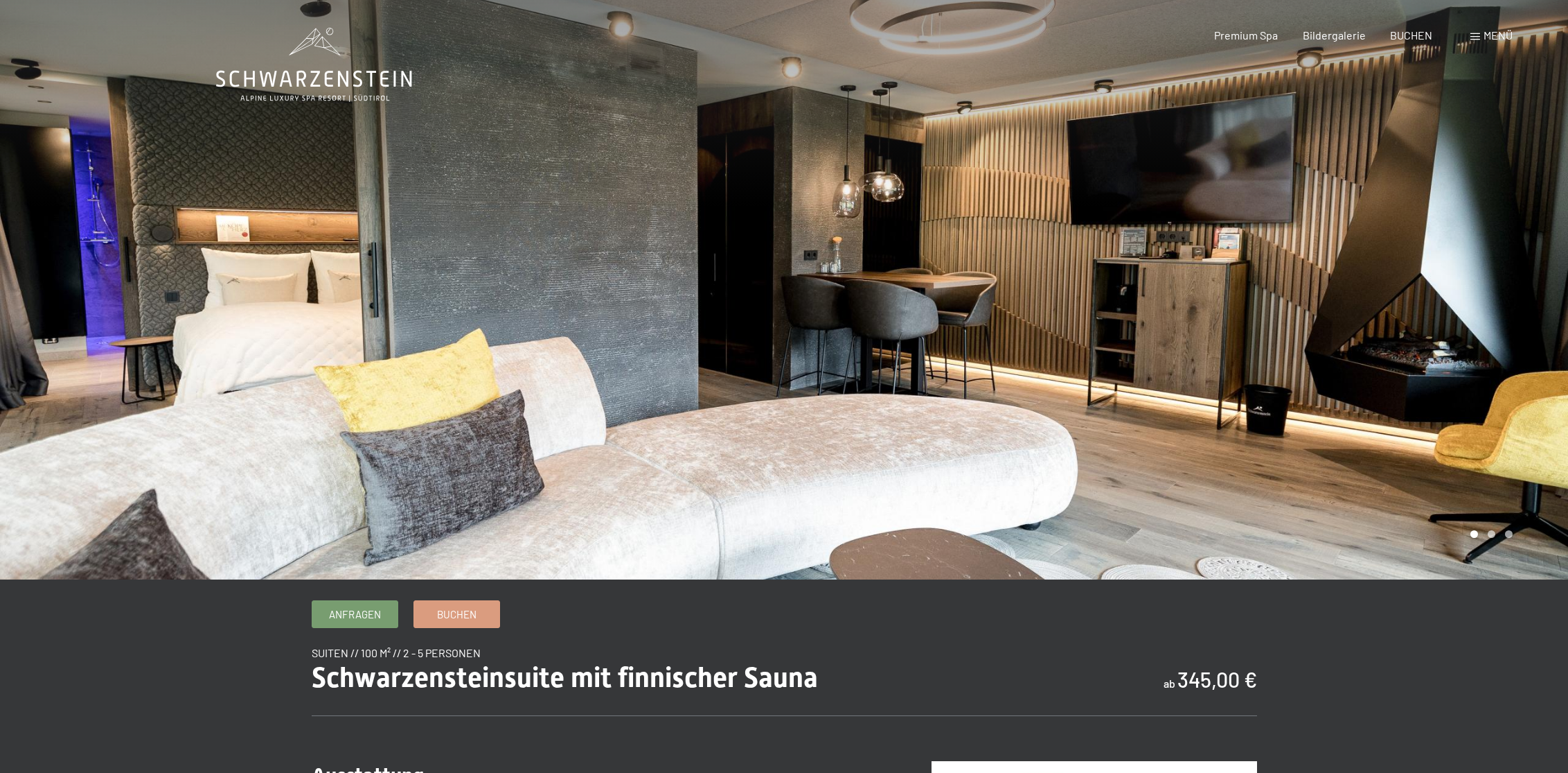
click at [1251, 329] on div at bounding box center [1177, 290] width 784 height 580
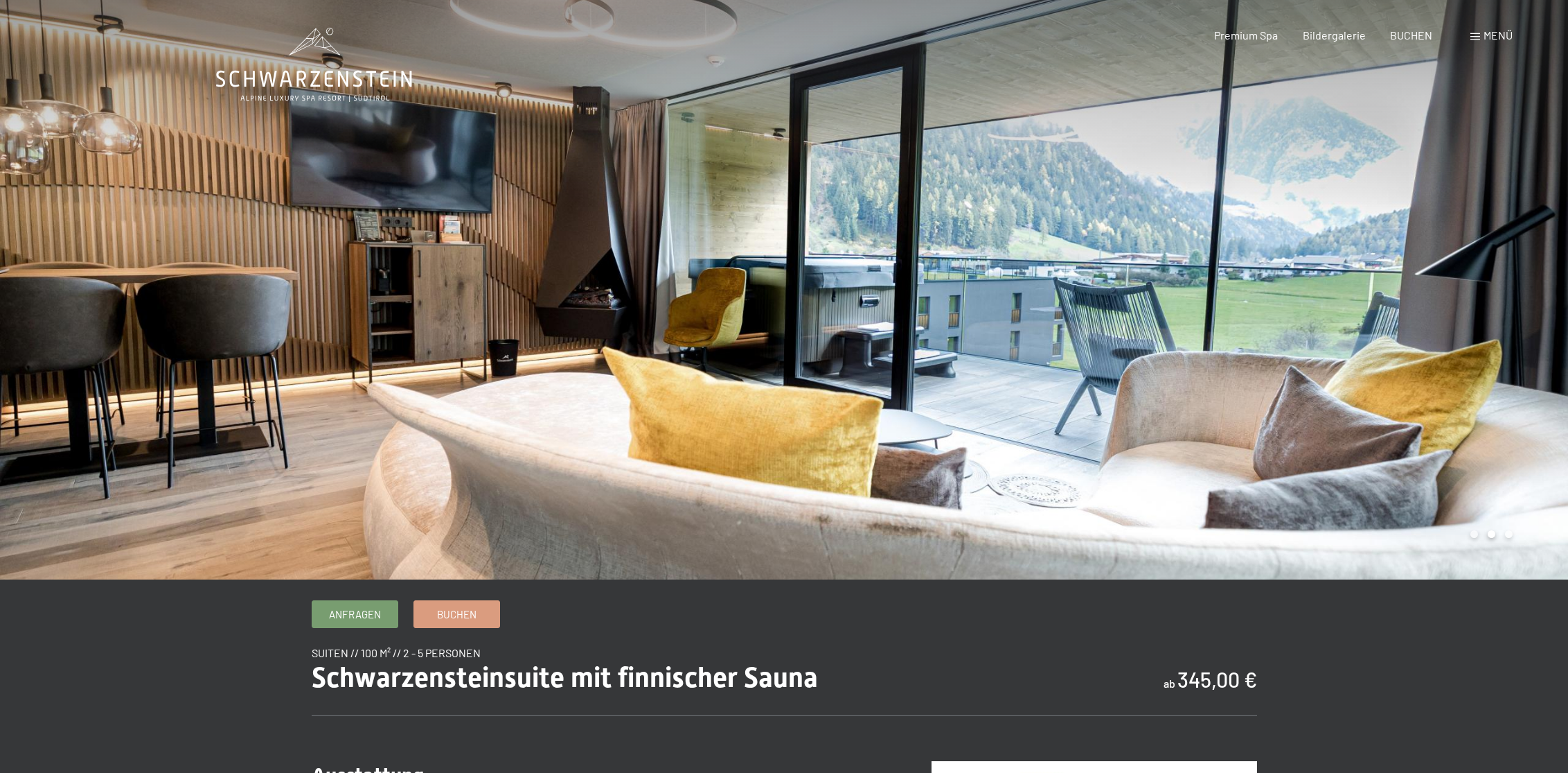
click at [1251, 329] on div at bounding box center [1177, 290] width 784 height 580
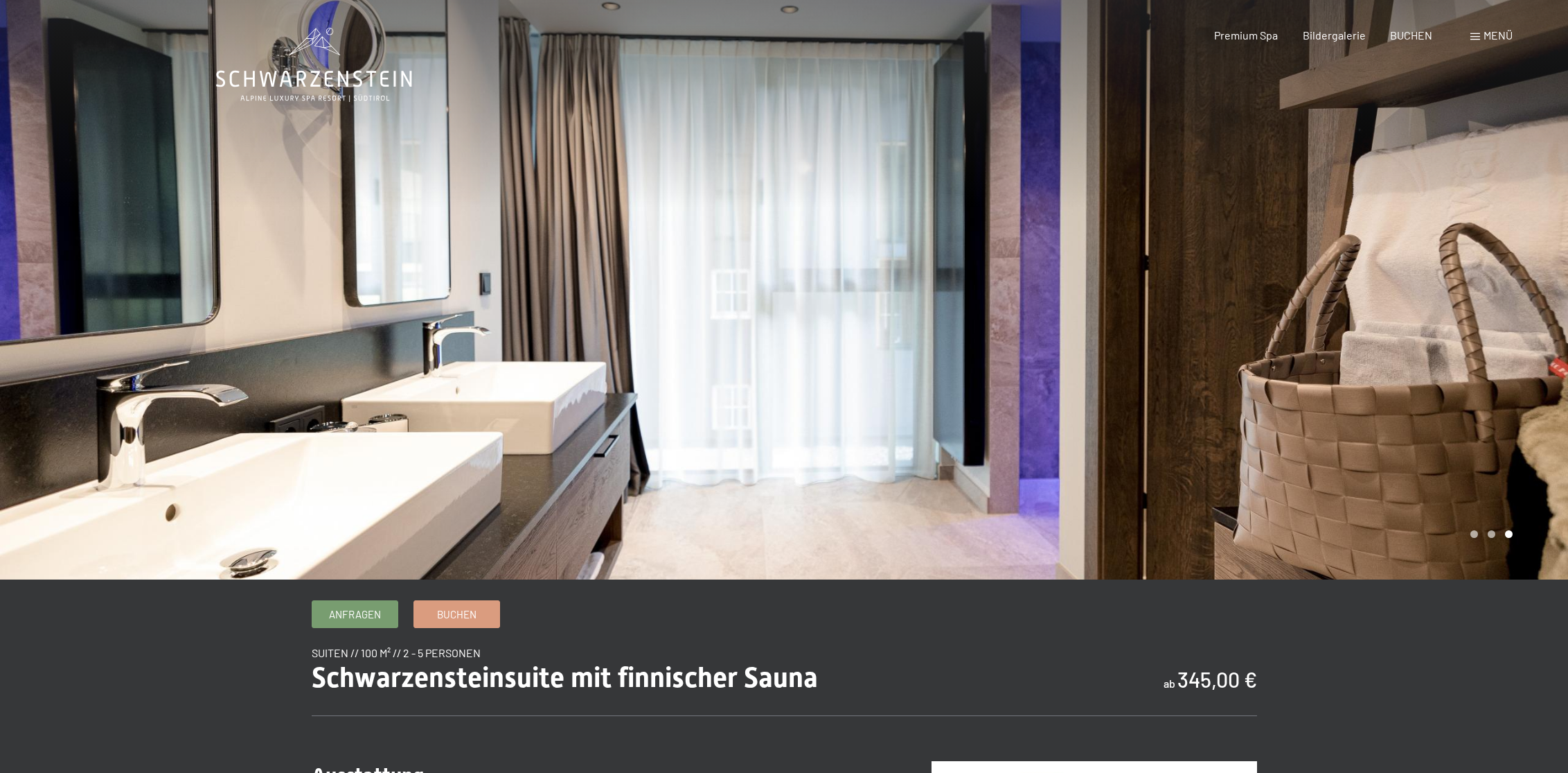
click at [1251, 329] on div at bounding box center [1177, 290] width 784 height 580
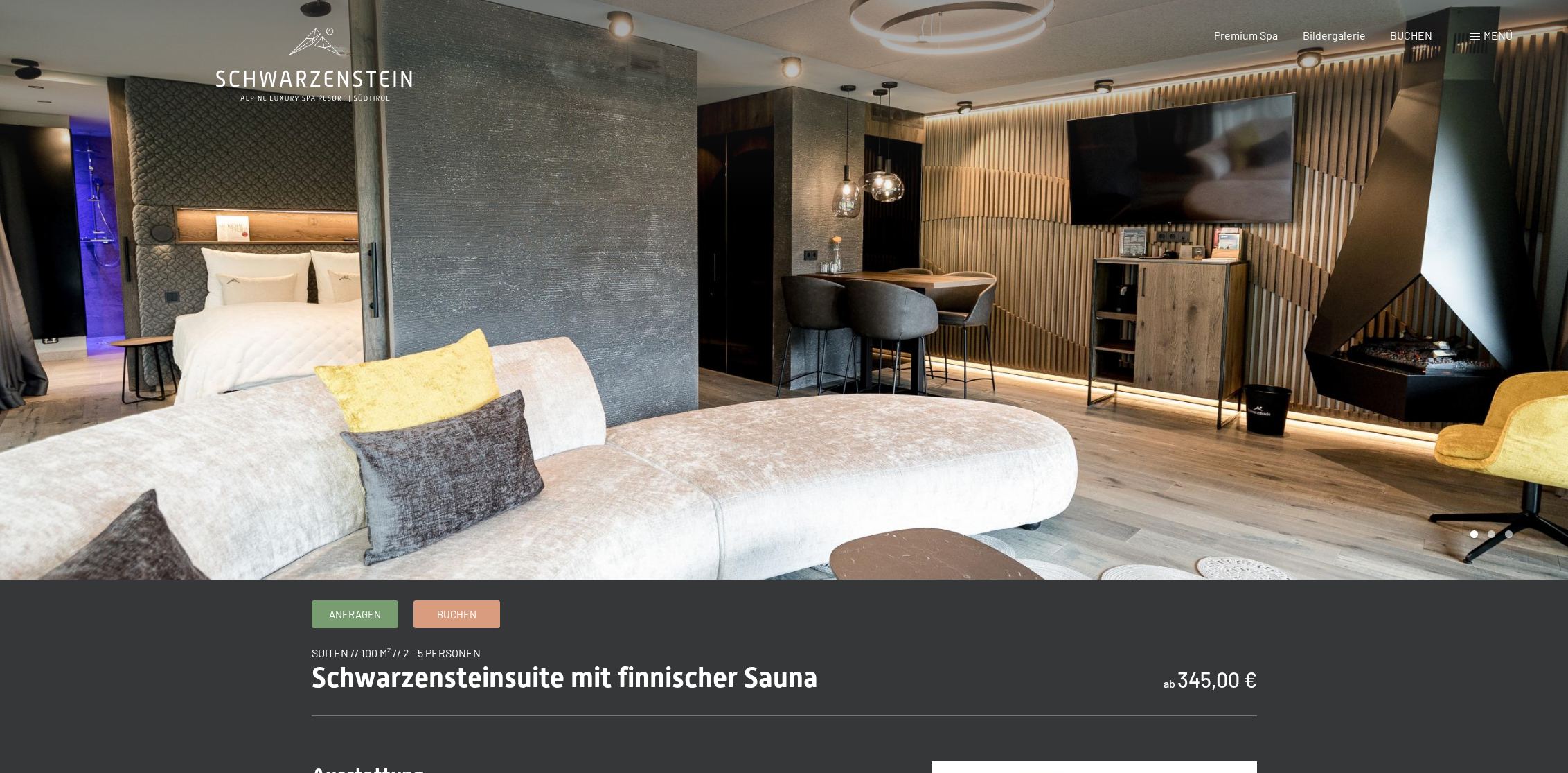
click at [1251, 329] on div at bounding box center [1177, 290] width 784 height 580
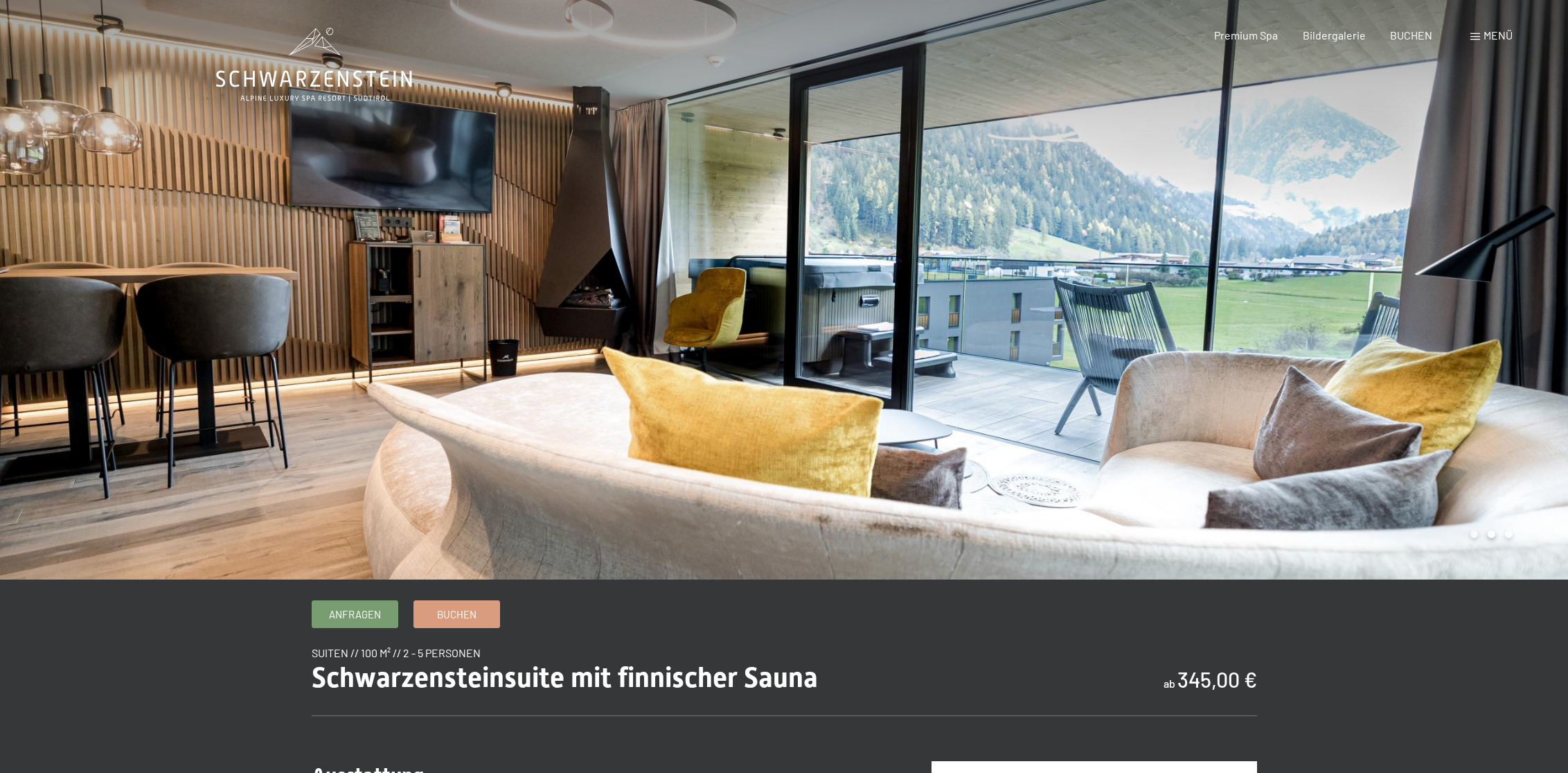
click at [1167, 301] on div at bounding box center [1177, 290] width 784 height 580
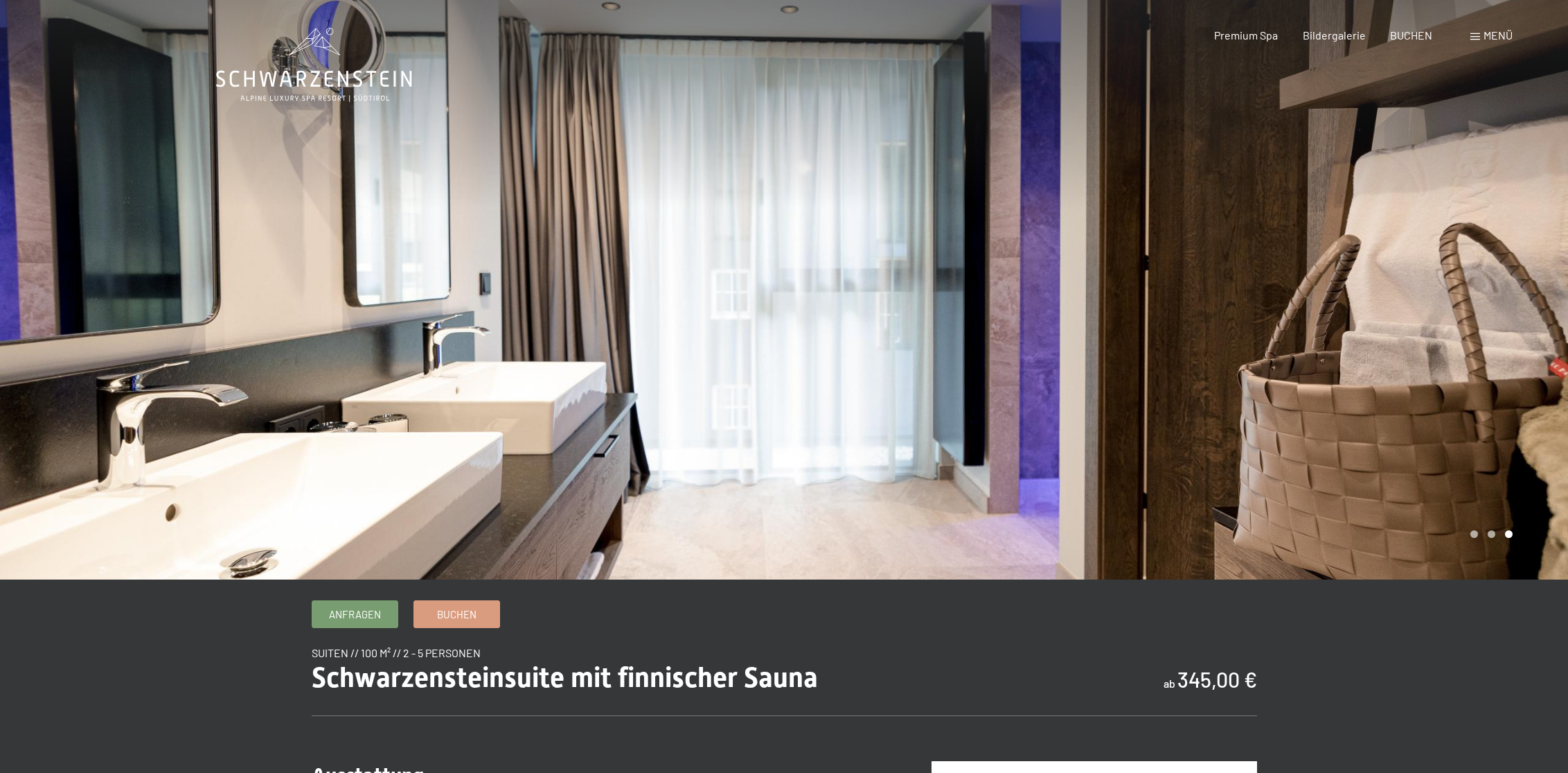
click at [1167, 301] on div at bounding box center [1177, 290] width 784 height 580
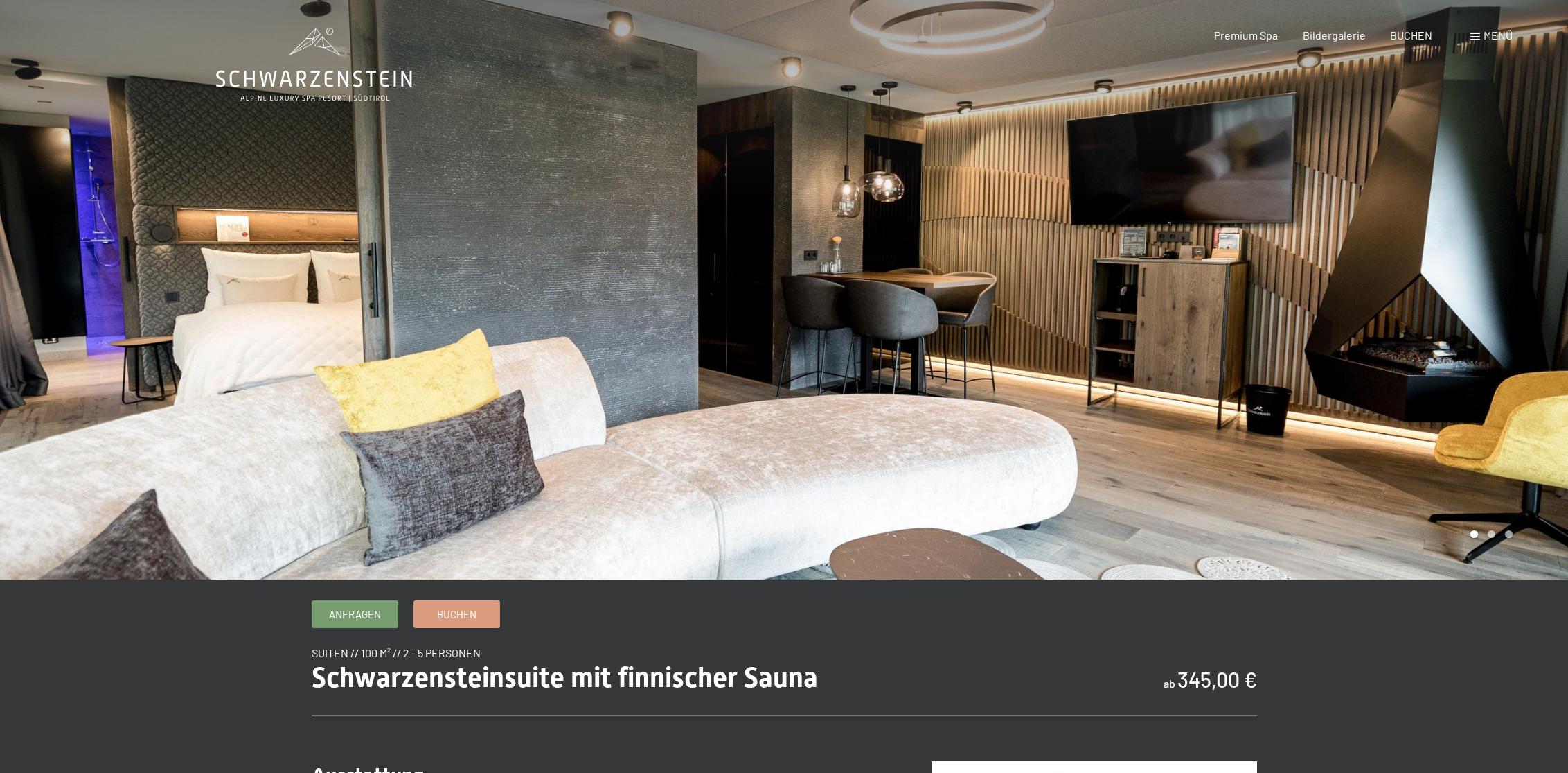
click at [1167, 301] on div at bounding box center [1177, 290] width 784 height 580
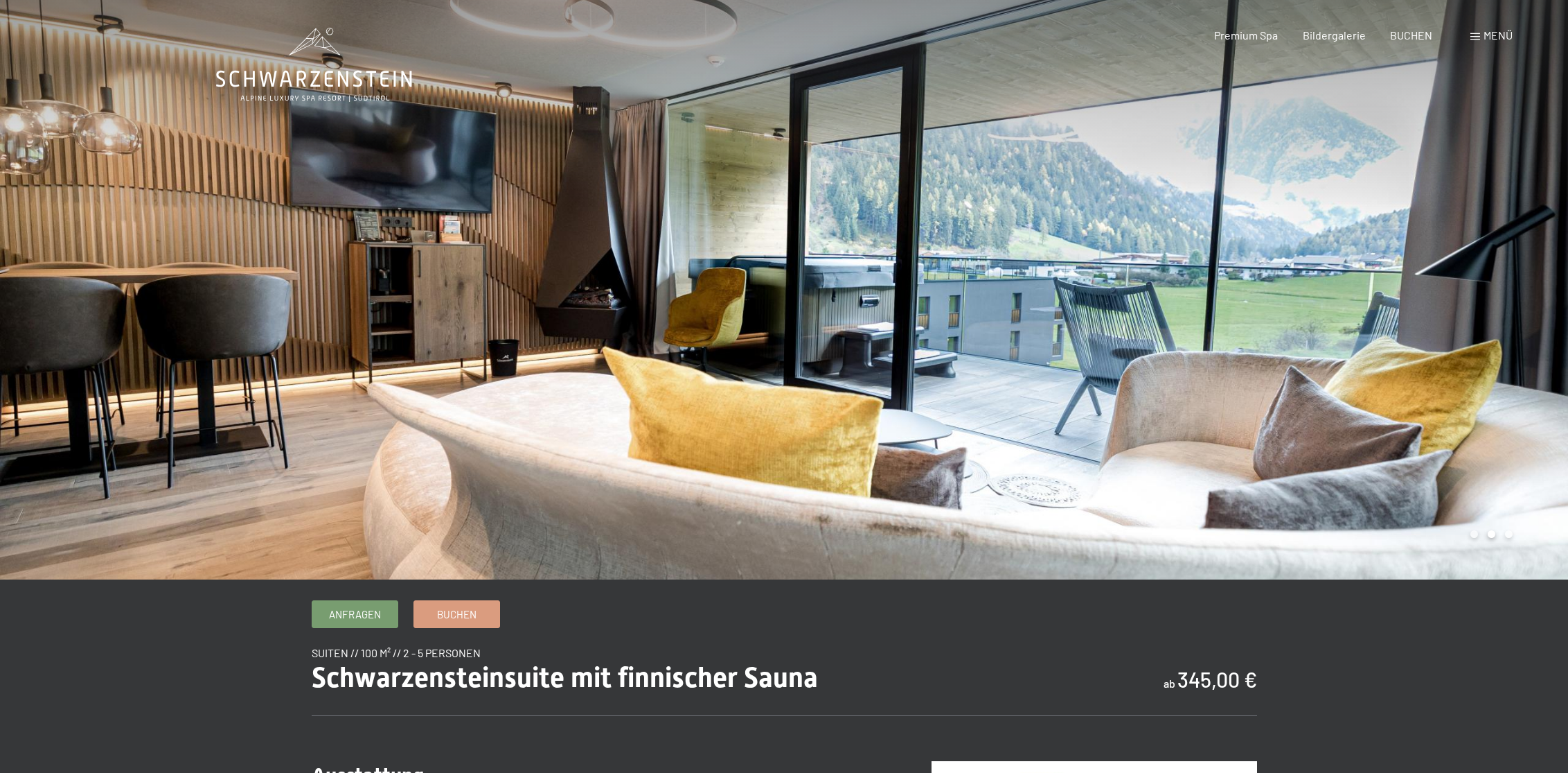
click at [1167, 301] on div at bounding box center [1177, 290] width 784 height 580
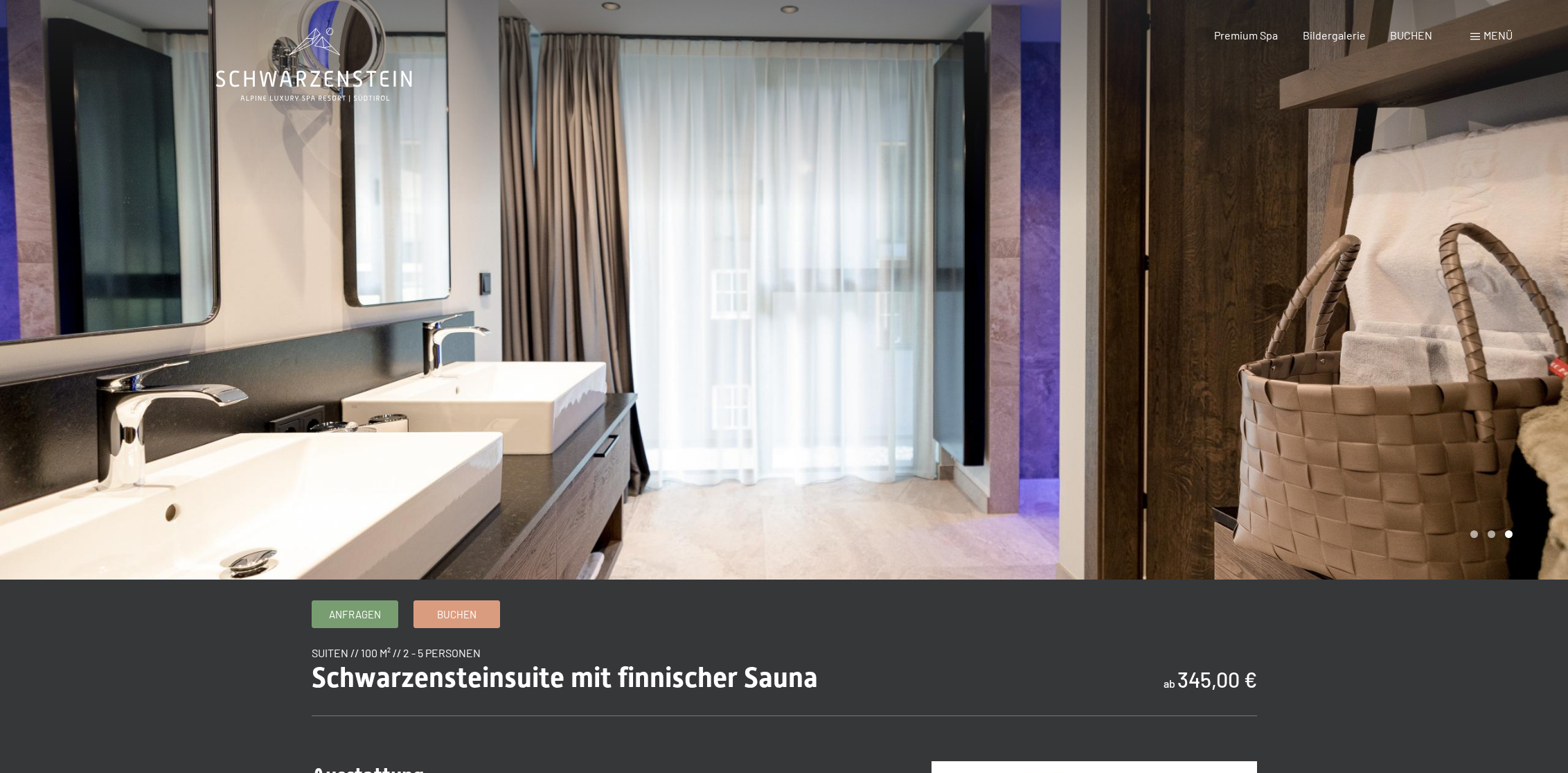
click at [1167, 301] on div at bounding box center [1177, 290] width 784 height 580
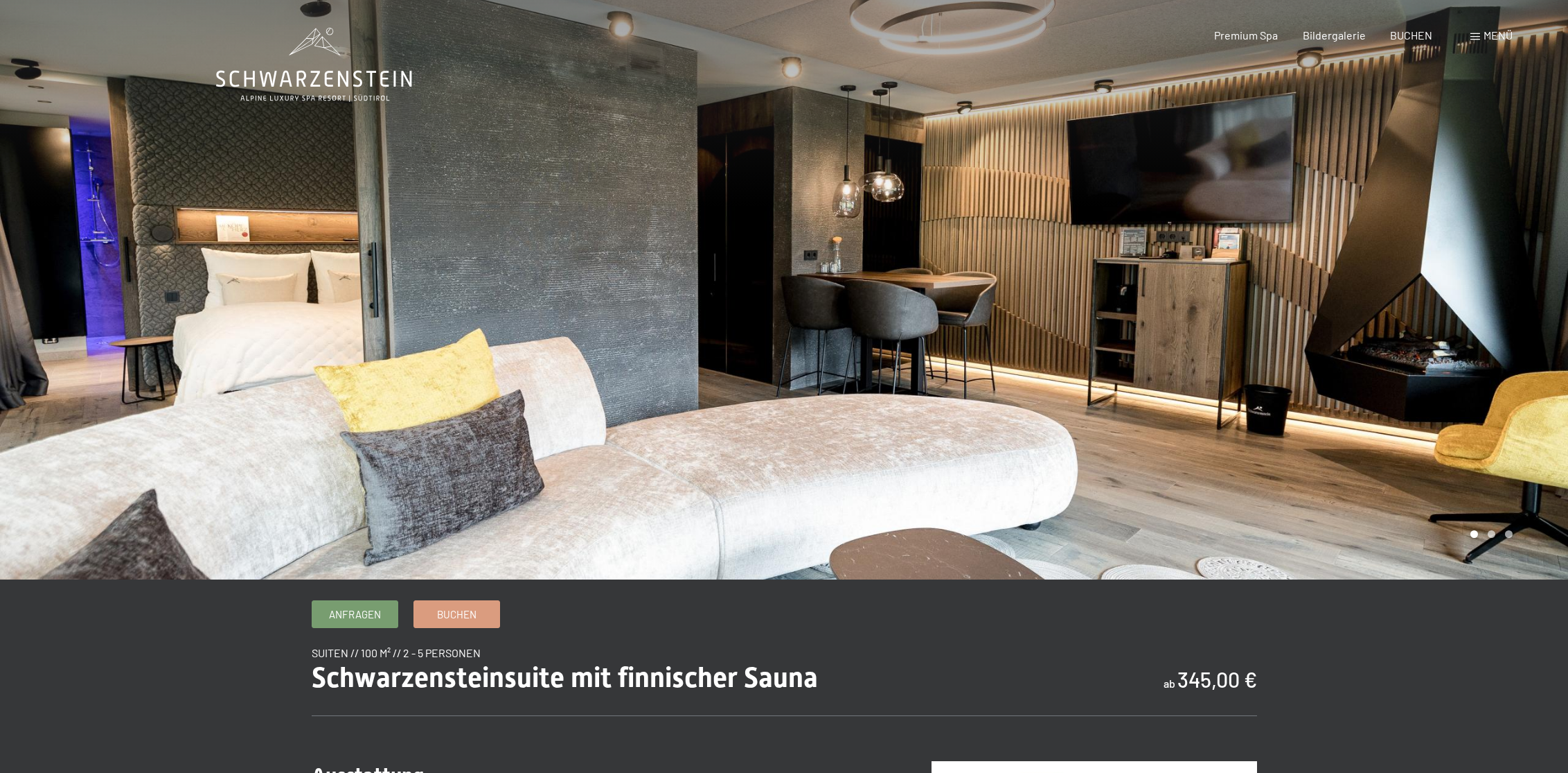
click at [1167, 301] on div at bounding box center [1177, 290] width 784 height 580
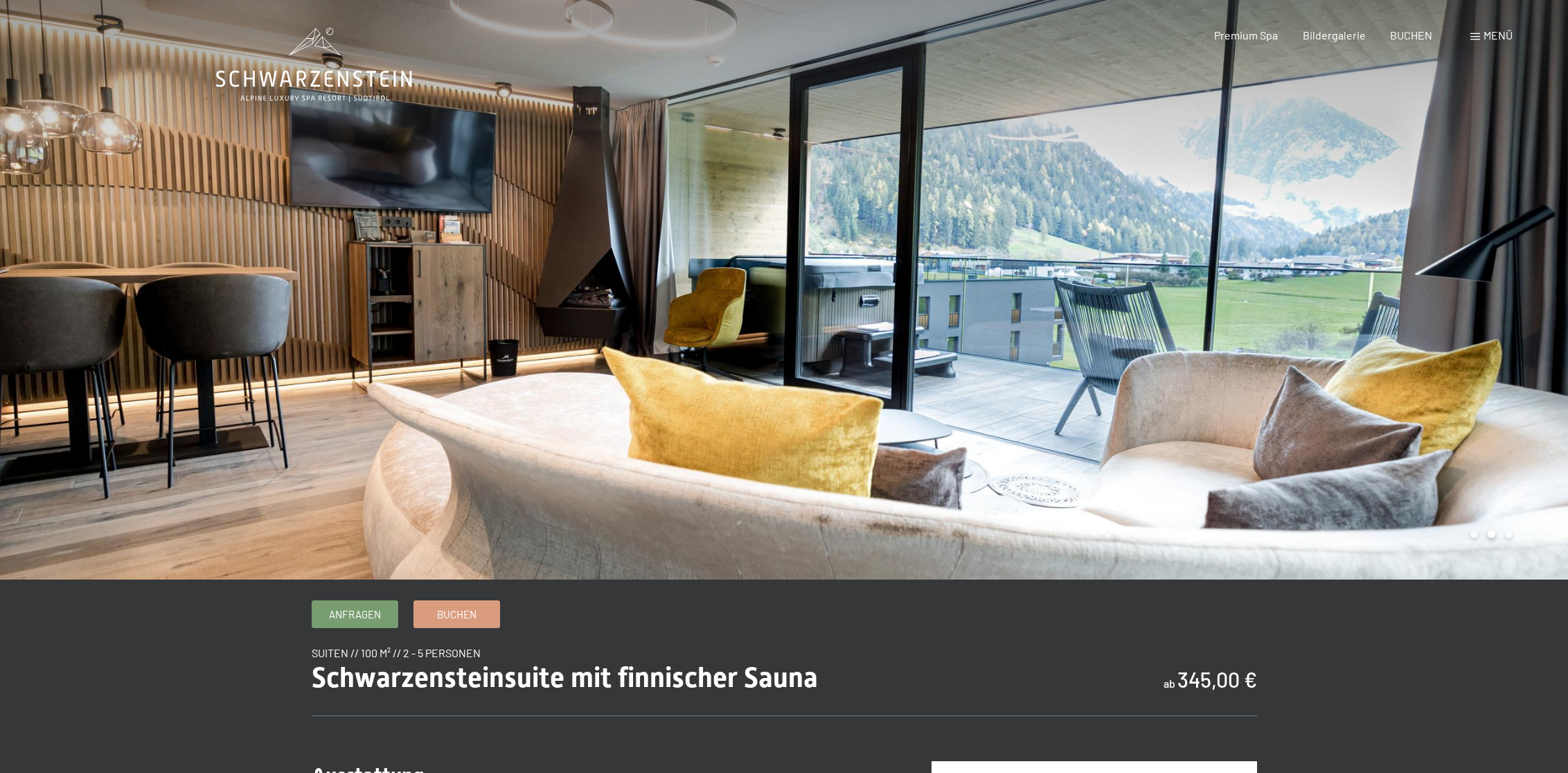
click at [1167, 301] on div at bounding box center [1177, 290] width 784 height 580
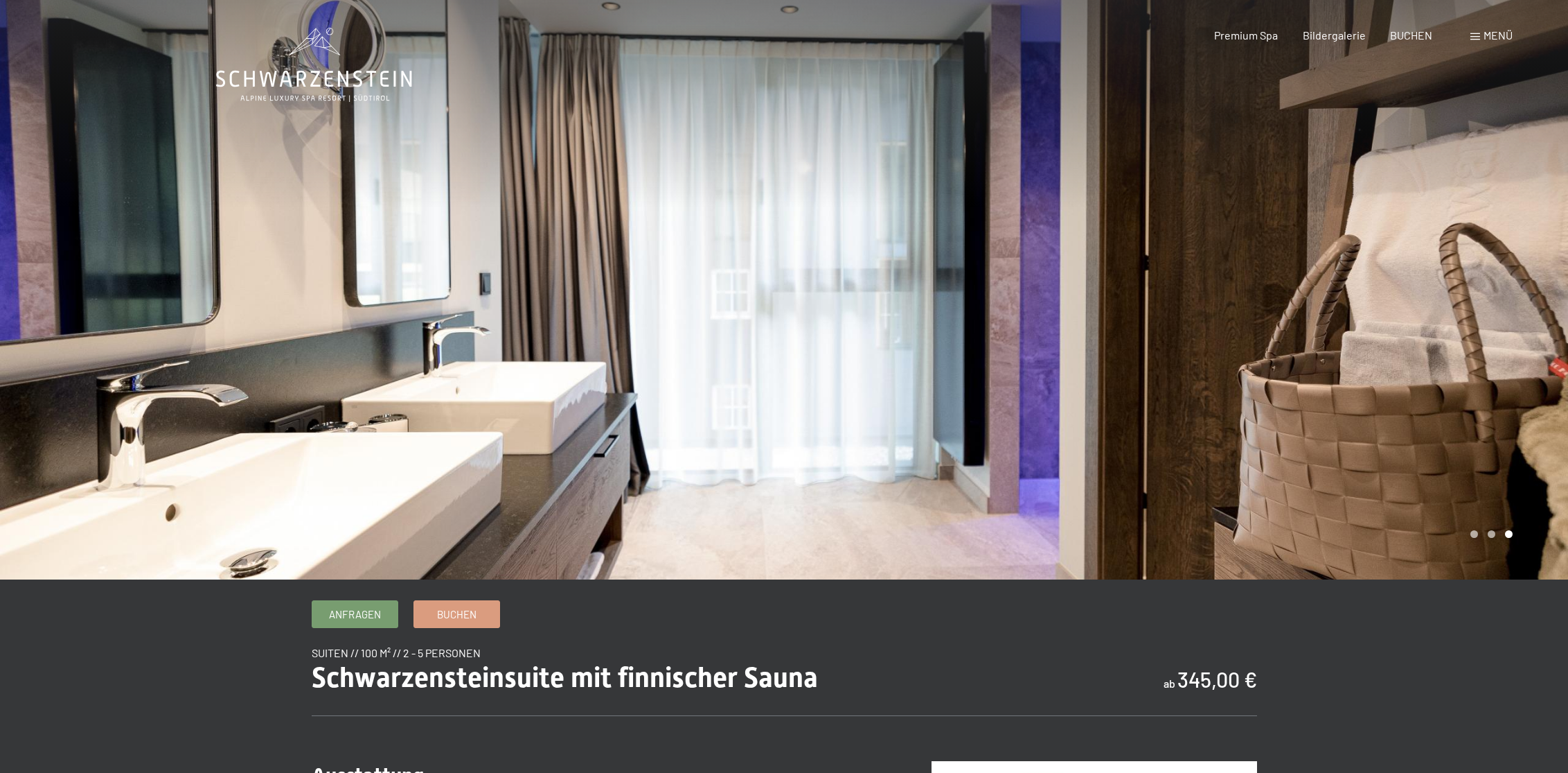
click at [1469, 38] on div "Buchen Anfragen Premium Spa Bildergalerie BUCHEN Menü DE IT EN Gutschein Bilder…" at bounding box center [1339, 34] width 347 height 15
click at [1479, 39] on span at bounding box center [1475, 36] width 9 height 7
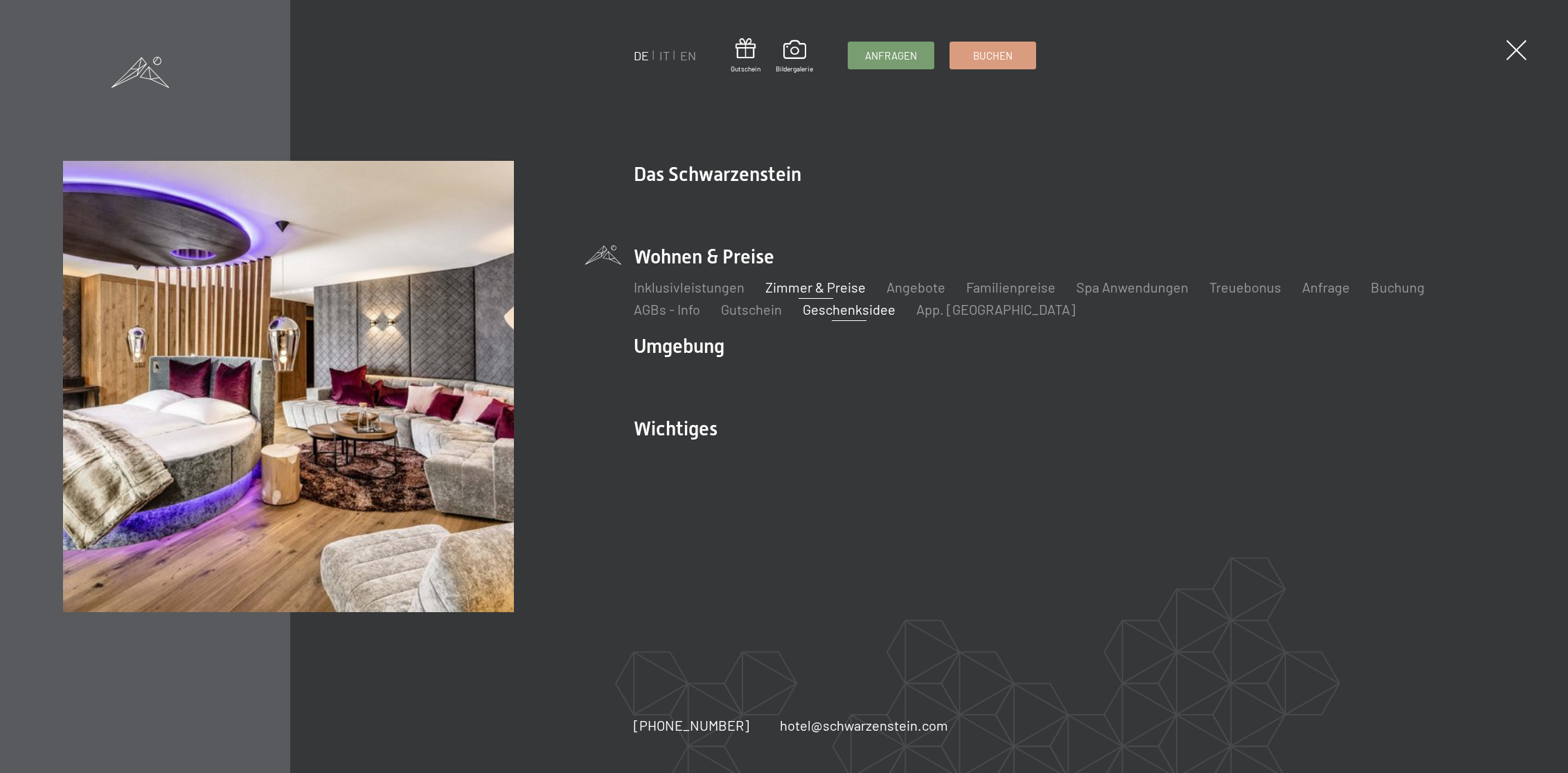
click at [851, 313] on link "Geschenksidee" at bounding box center [849, 309] width 93 height 16
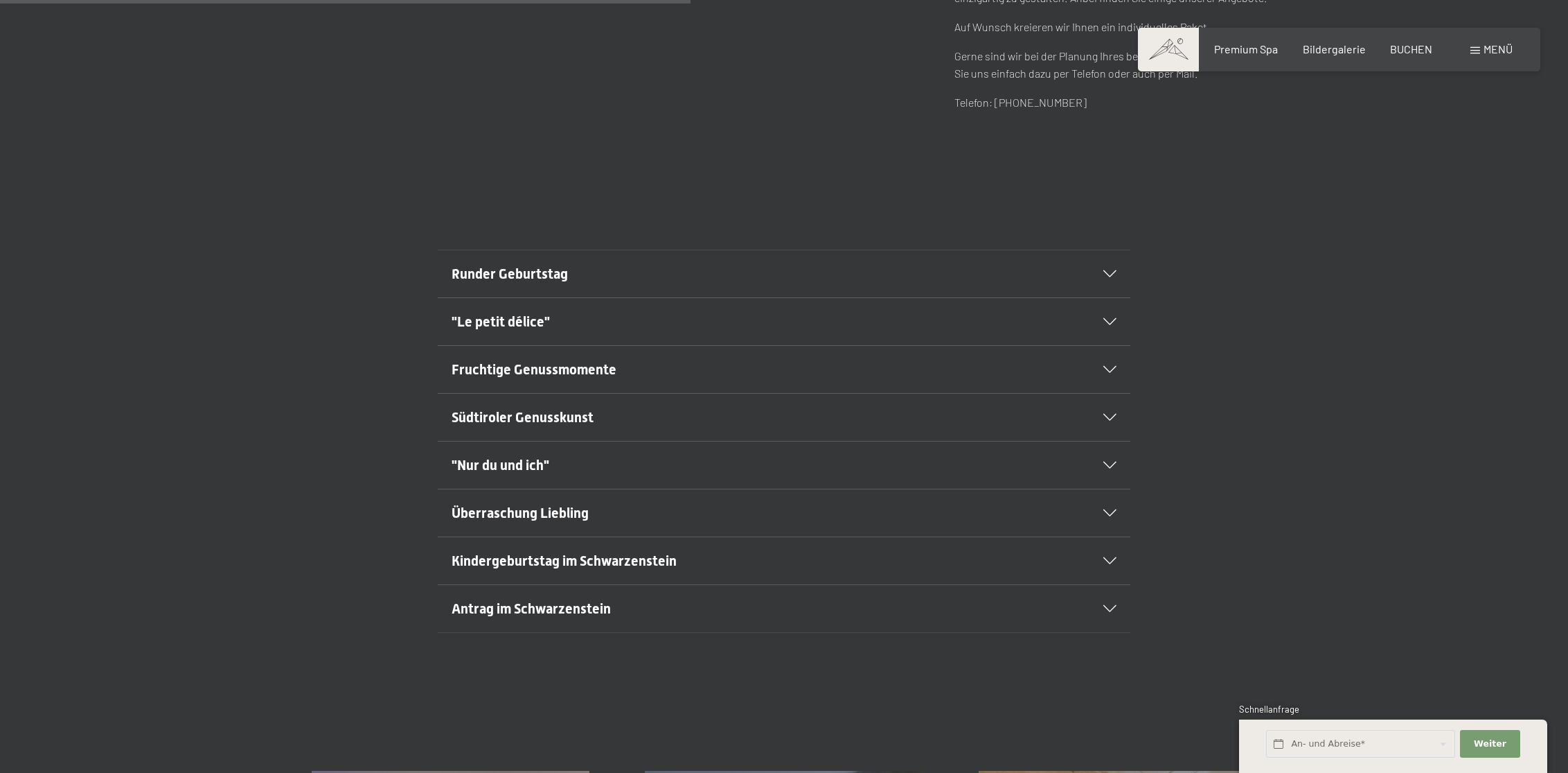
scroll to position [809, 0]
click at [831, 274] on h2 "Runder Geburtstag" at bounding box center [751, 273] width 598 height 20
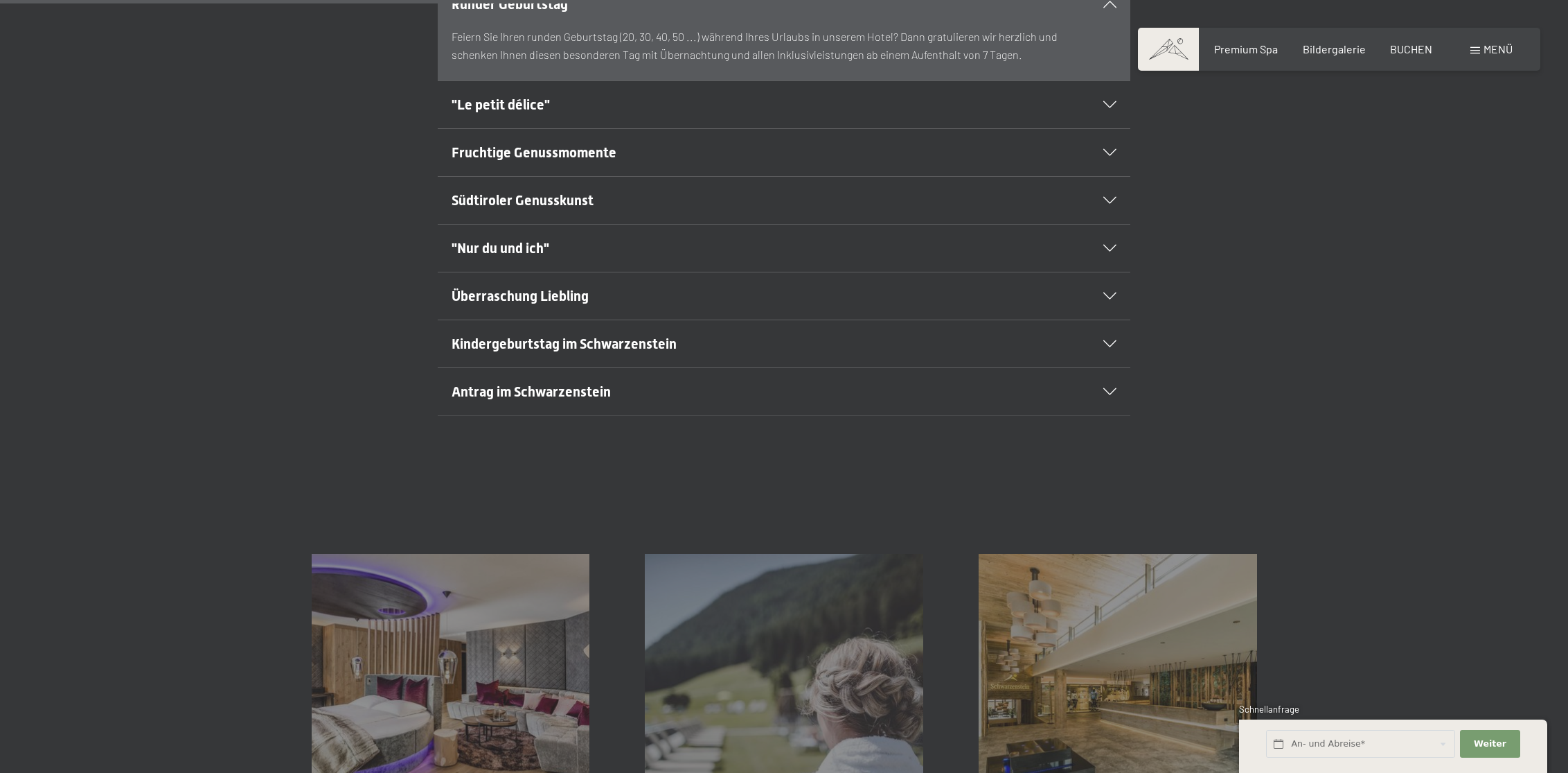
scroll to position [1235, 0]
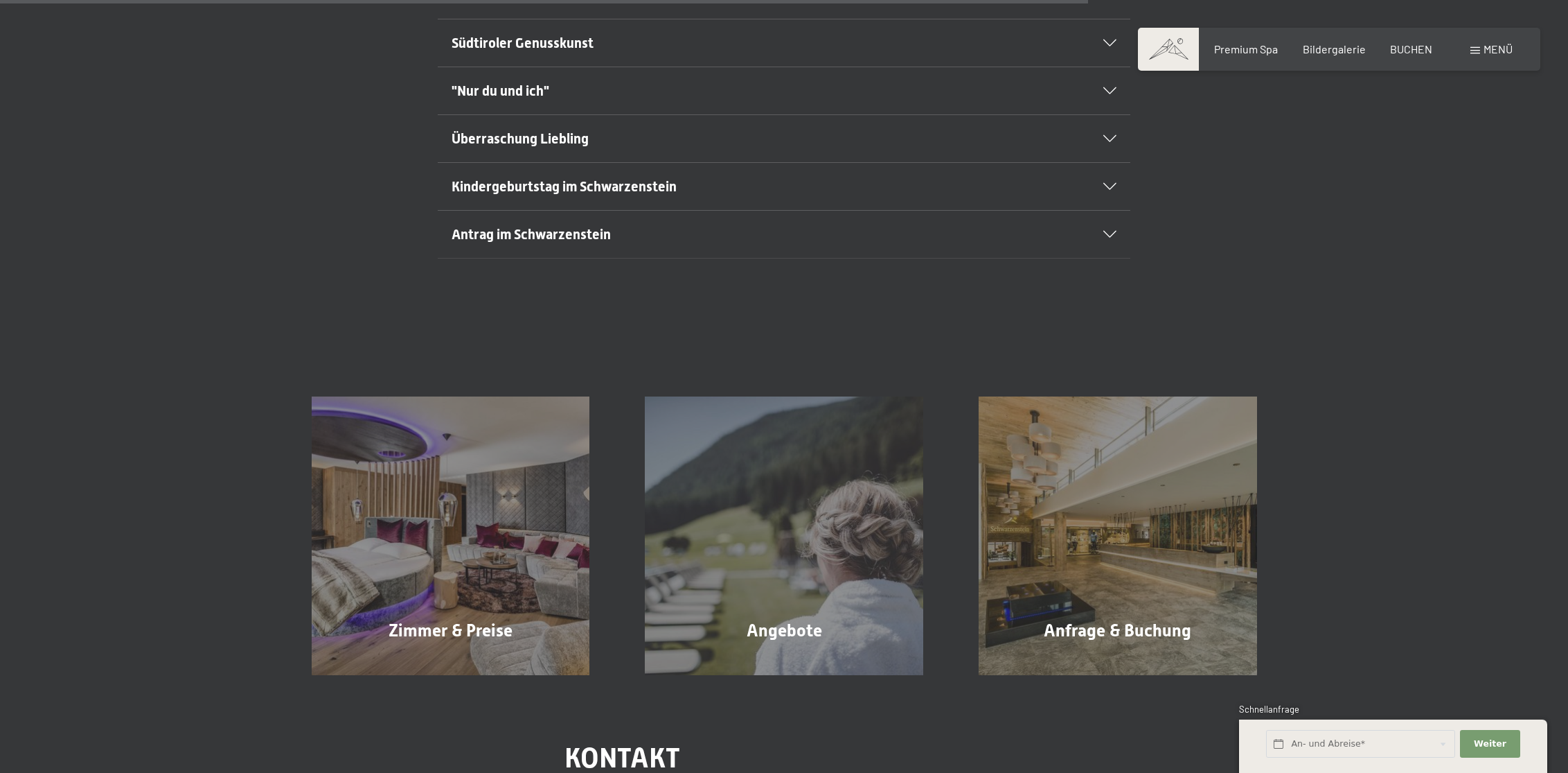
click at [751, 233] on h2 "Antrag im Schwarzenstein" at bounding box center [751, 234] width 598 height 20
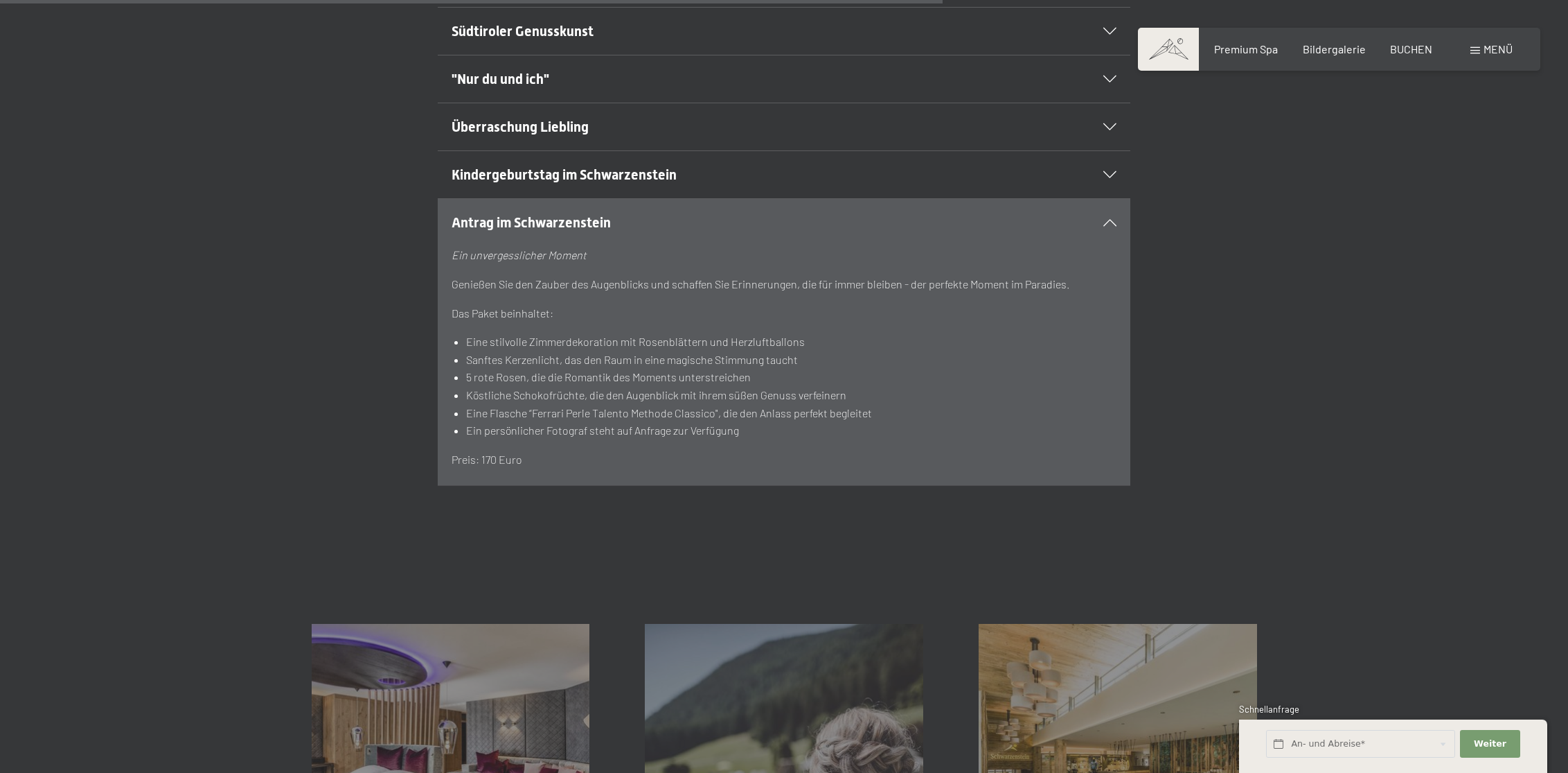
scroll to position [1182, 0]
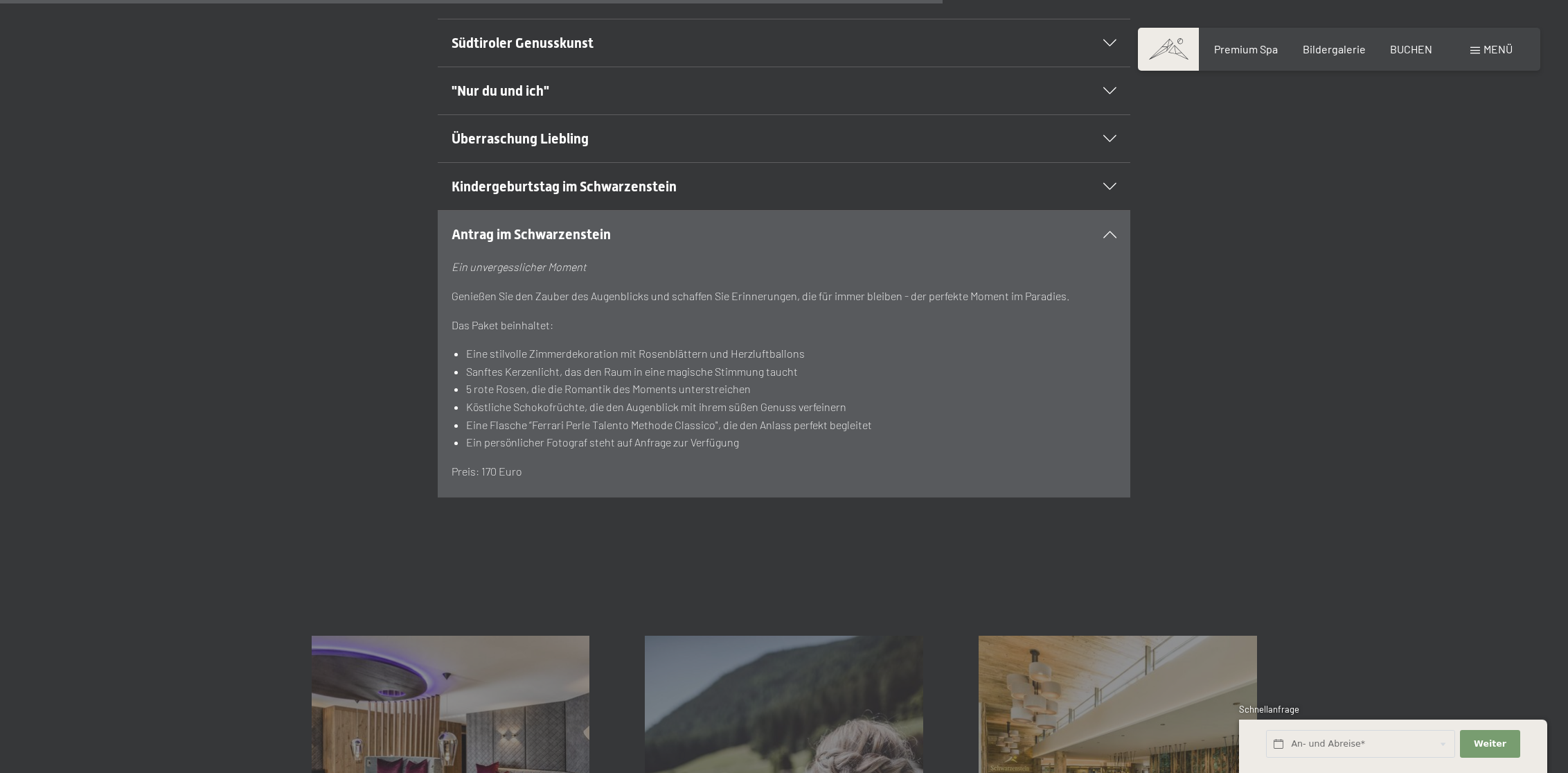
click at [616, 180] on span "Kindergeburtstag im Schwarzenstein" at bounding box center [564, 186] width 225 height 16
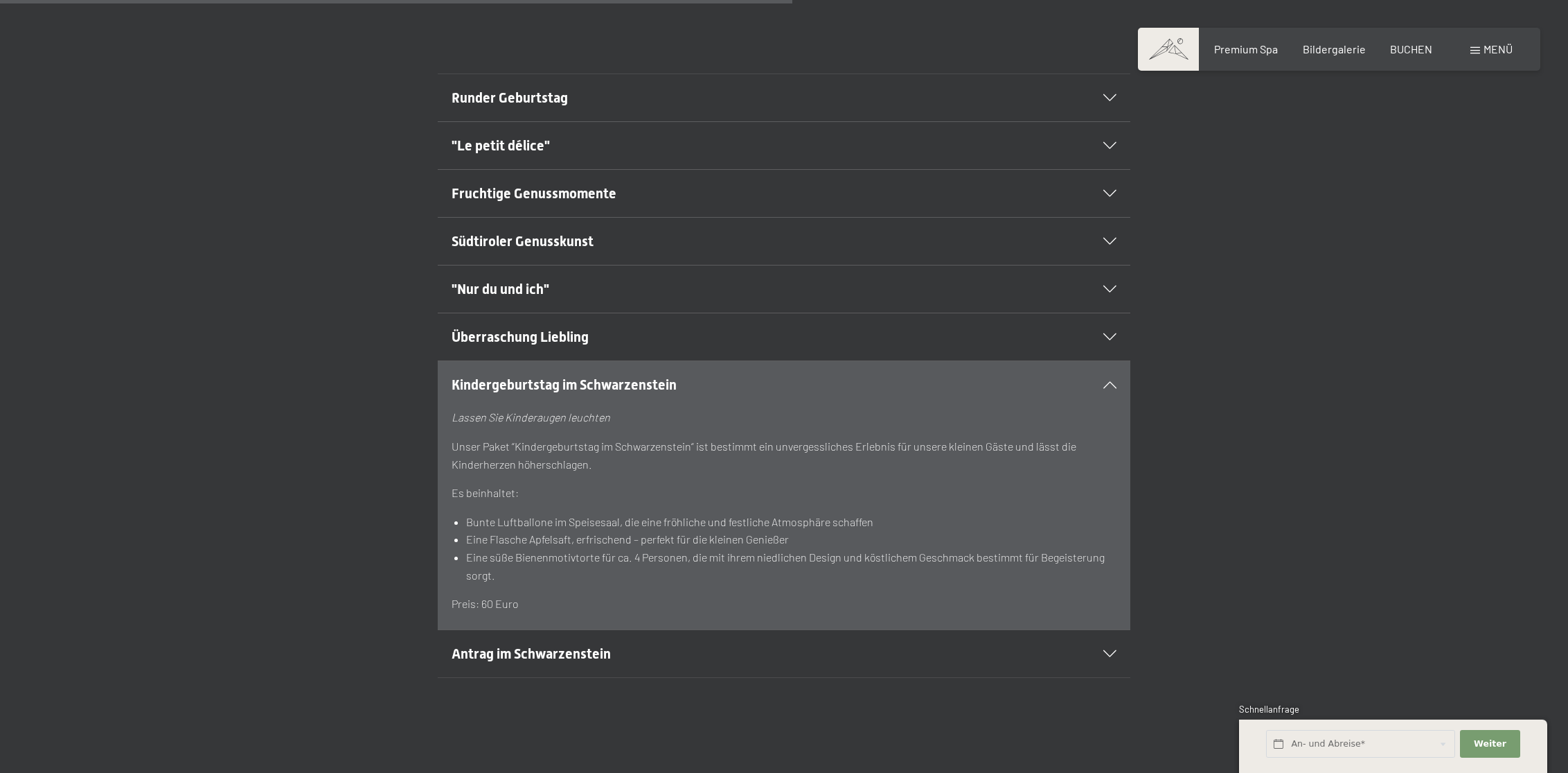
click at [589, 105] on h2 "Runder Geburtstag" at bounding box center [751, 97] width 598 height 20
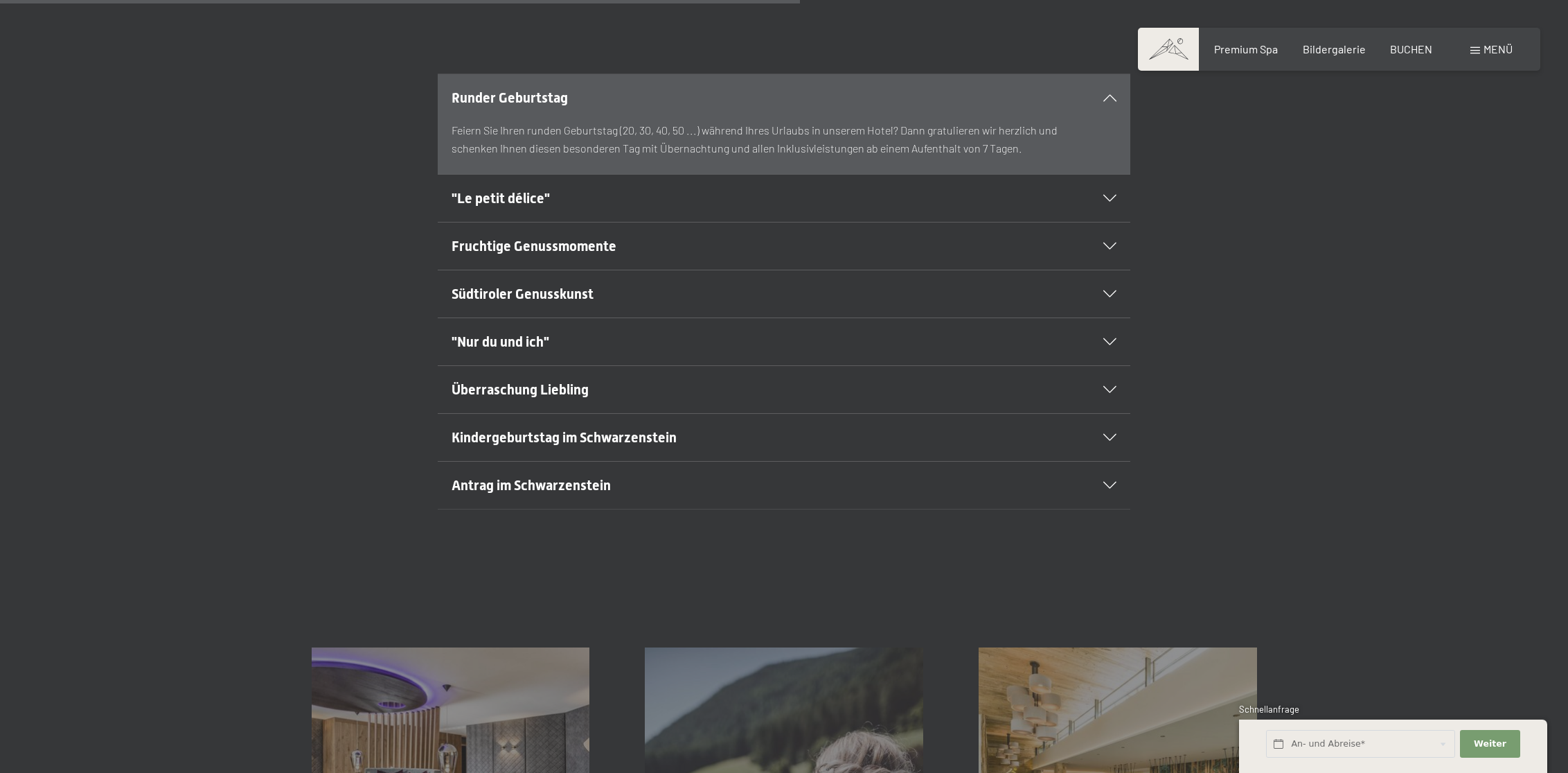
scroll to position [982, 0]
click at [569, 200] on h2 ""Le petit délice"" at bounding box center [751, 200] width 598 height 20
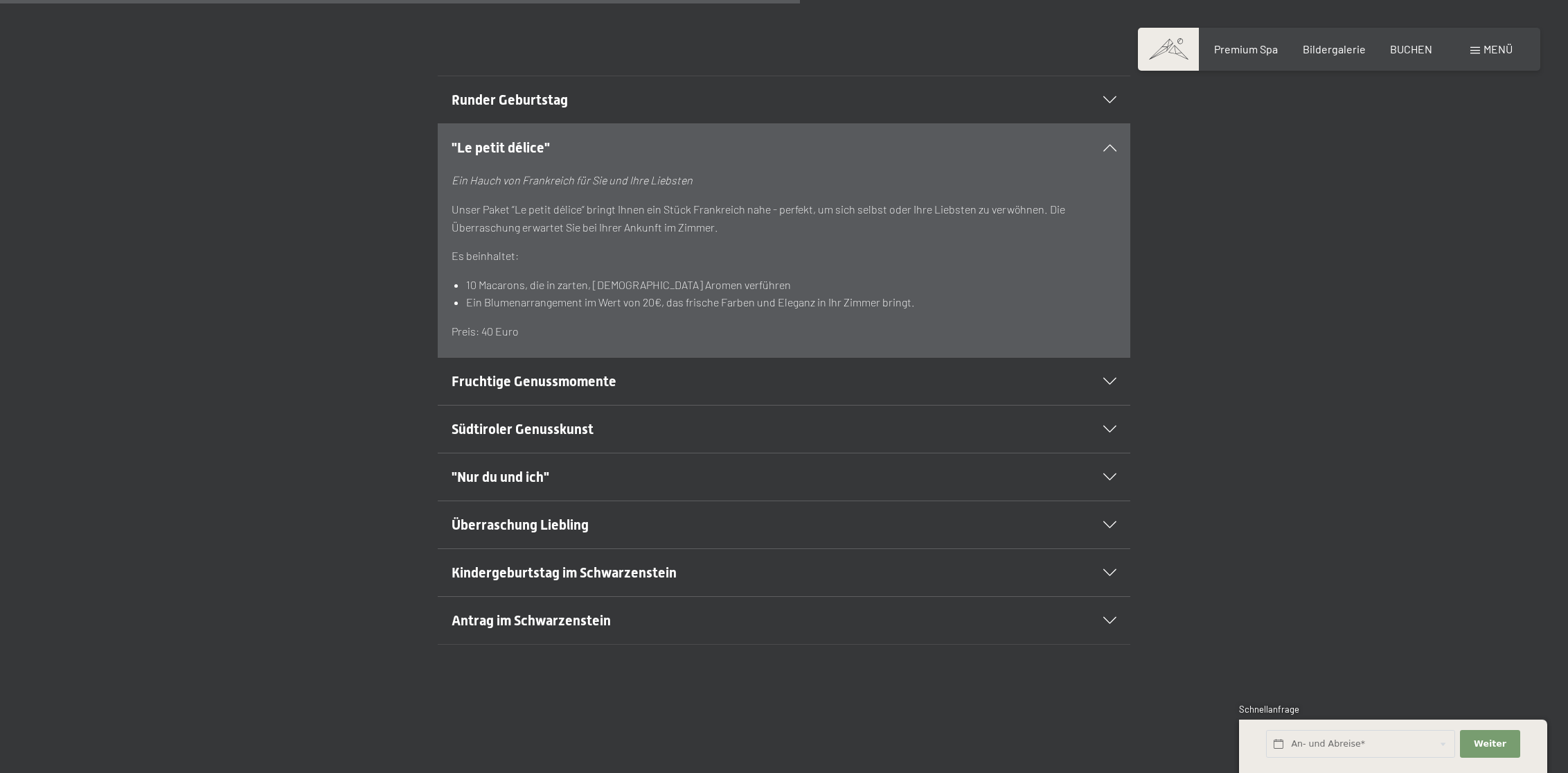
click at [579, 430] on span "Südtiroler Genusskunst" at bounding box center [522, 428] width 142 height 16
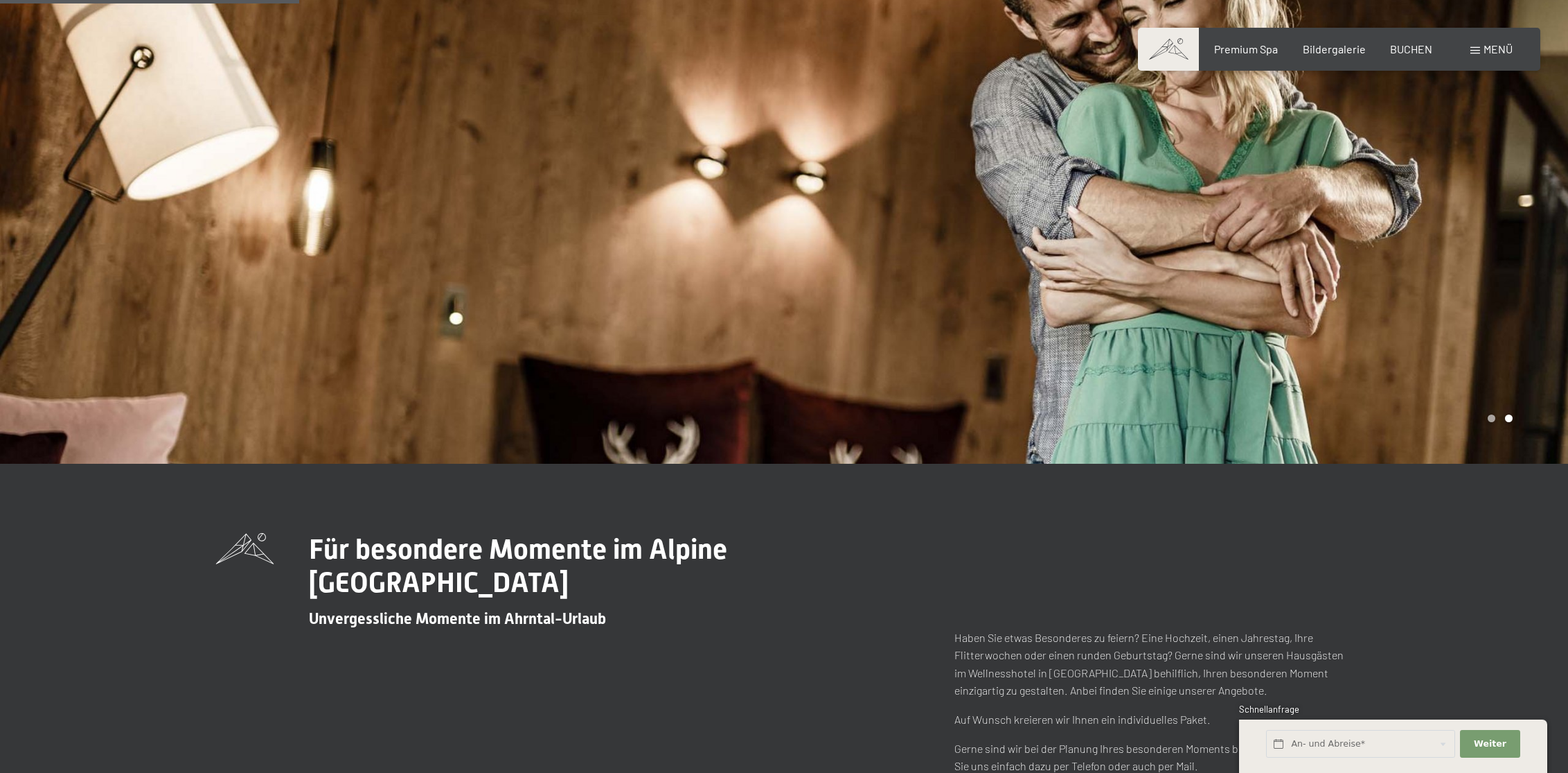
scroll to position [0, 0]
